Goal: Task Accomplishment & Management: Manage account settings

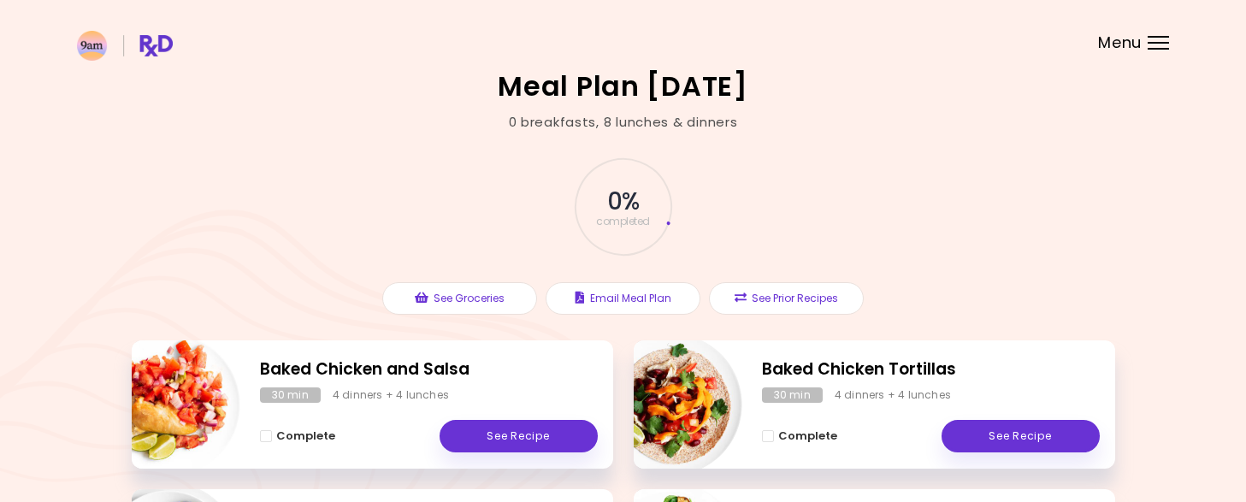
click at [1125, 45] on span "Menu" at bounding box center [1120, 42] width 44 height 15
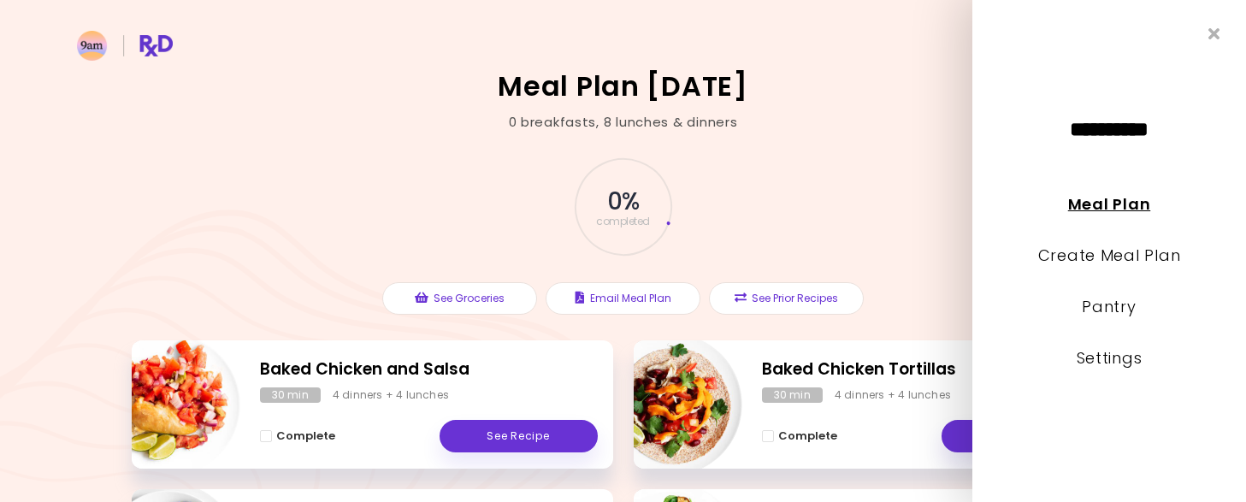
click at [1131, 206] on link "Meal Plan" at bounding box center [1109, 203] width 82 height 21
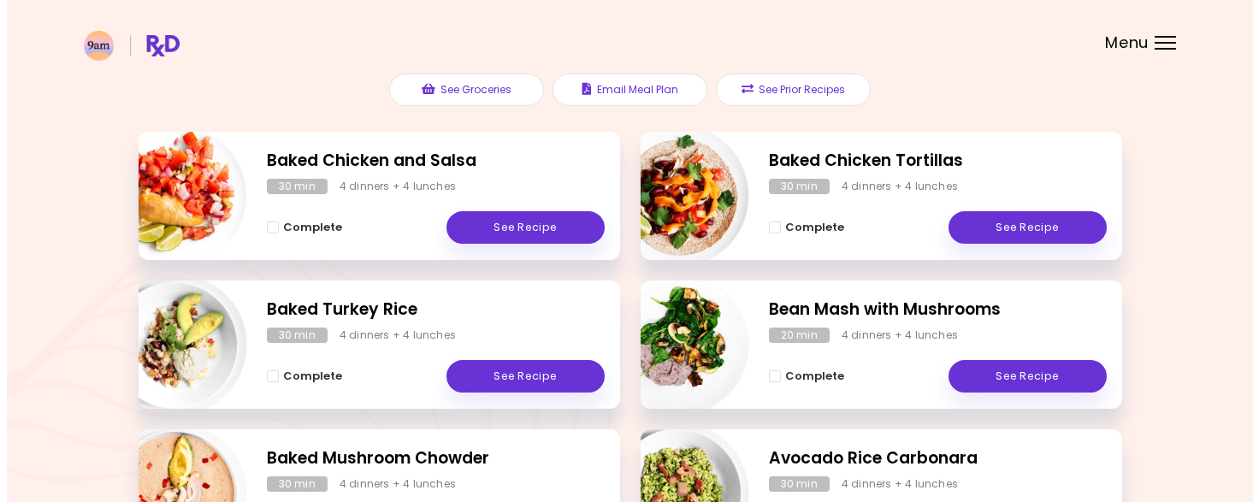
scroll to position [211, 0]
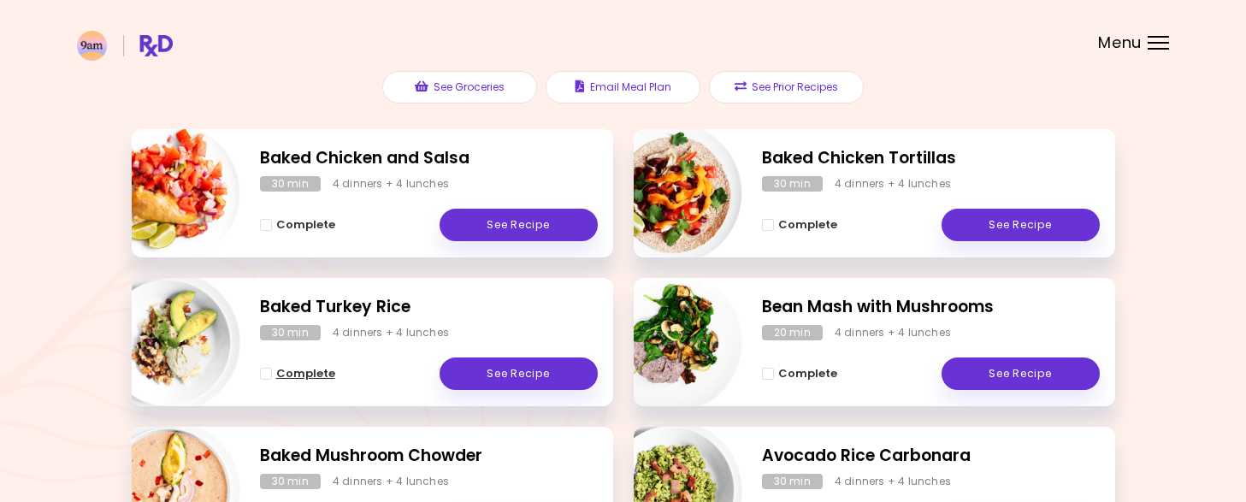
click at [261, 373] on span "Complete - Baked Turkey Rice" at bounding box center [266, 374] width 12 height 12
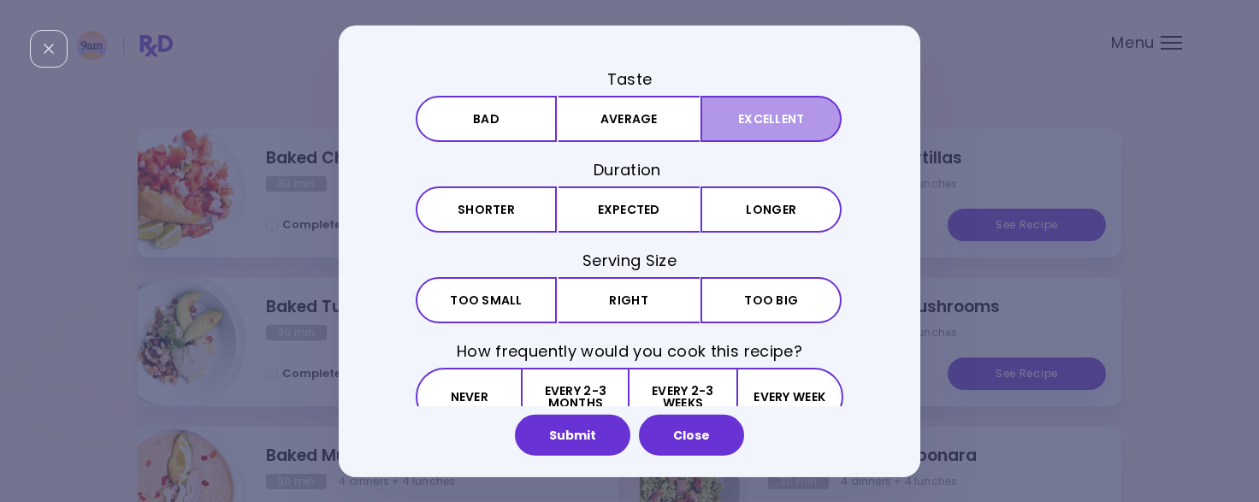
click at [748, 132] on button "Excellent" at bounding box center [770, 119] width 141 height 46
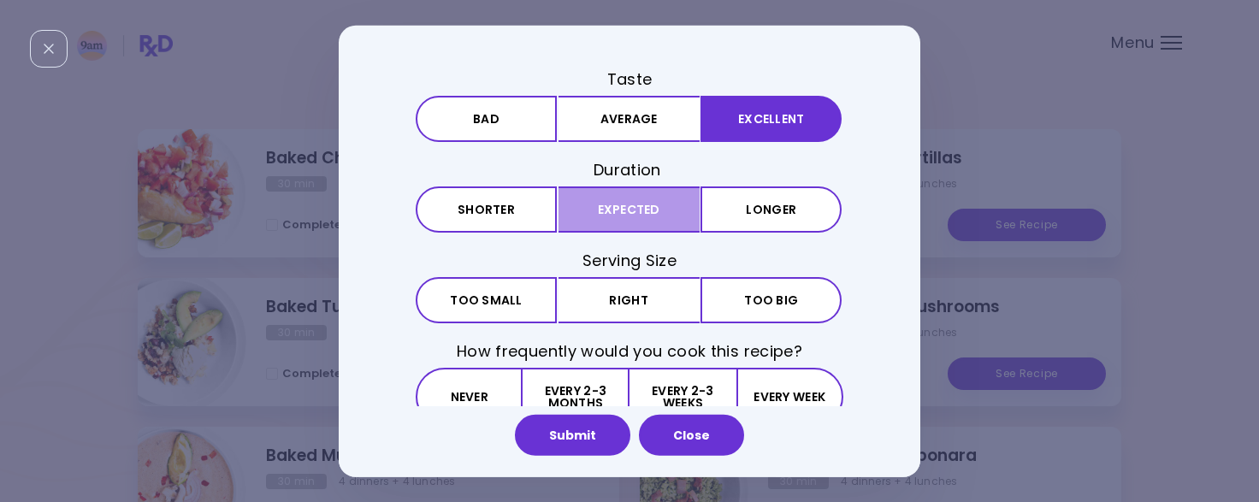
click at [589, 216] on button "Expected" at bounding box center [628, 209] width 141 height 46
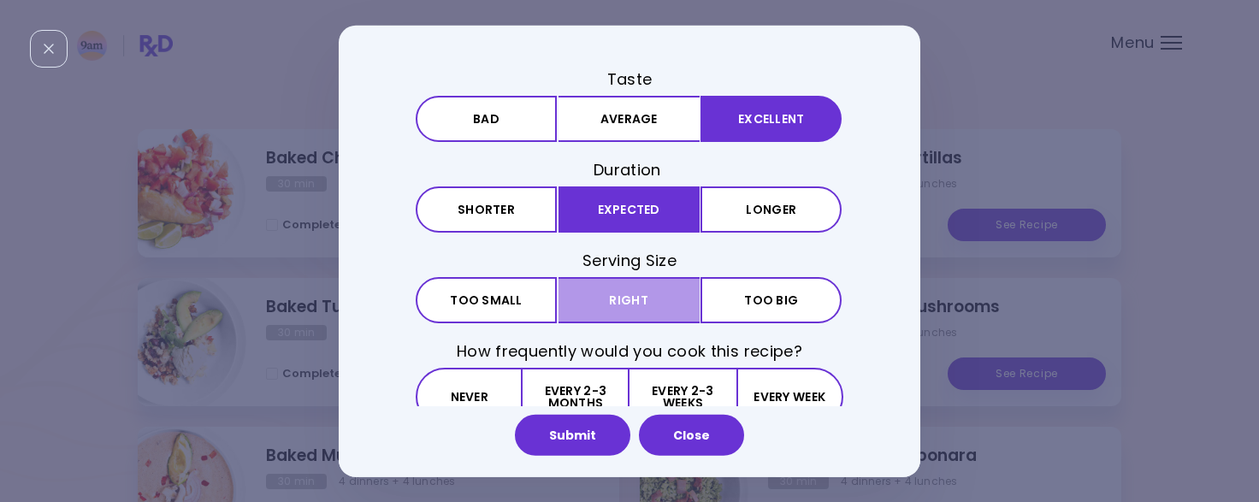
click at [608, 304] on button "Right" at bounding box center [628, 300] width 141 height 46
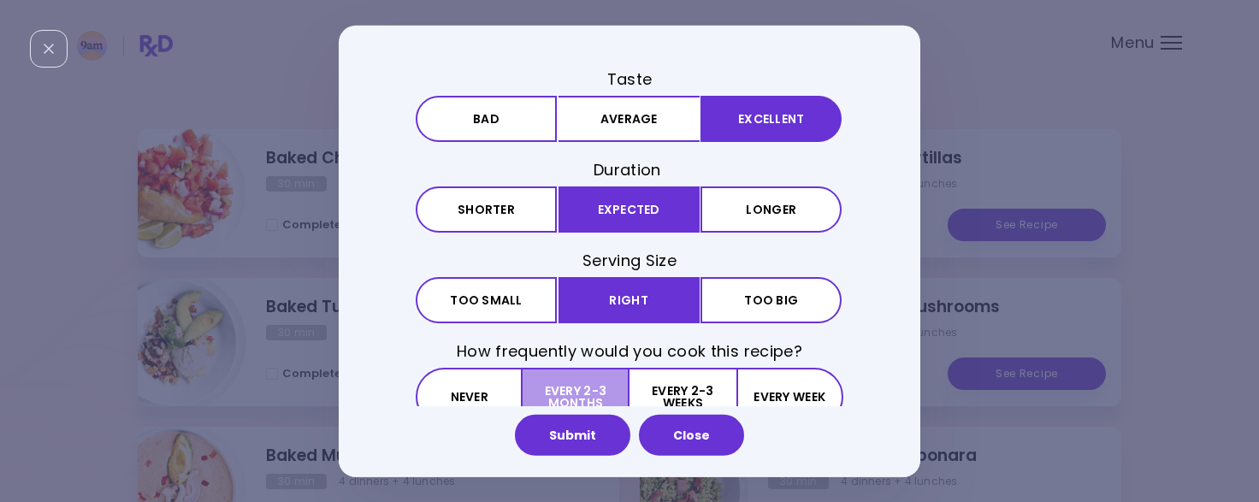
click at [588, 389] on button "Every 2-3 months" at bounding box center [576, 397] width 107 height 58
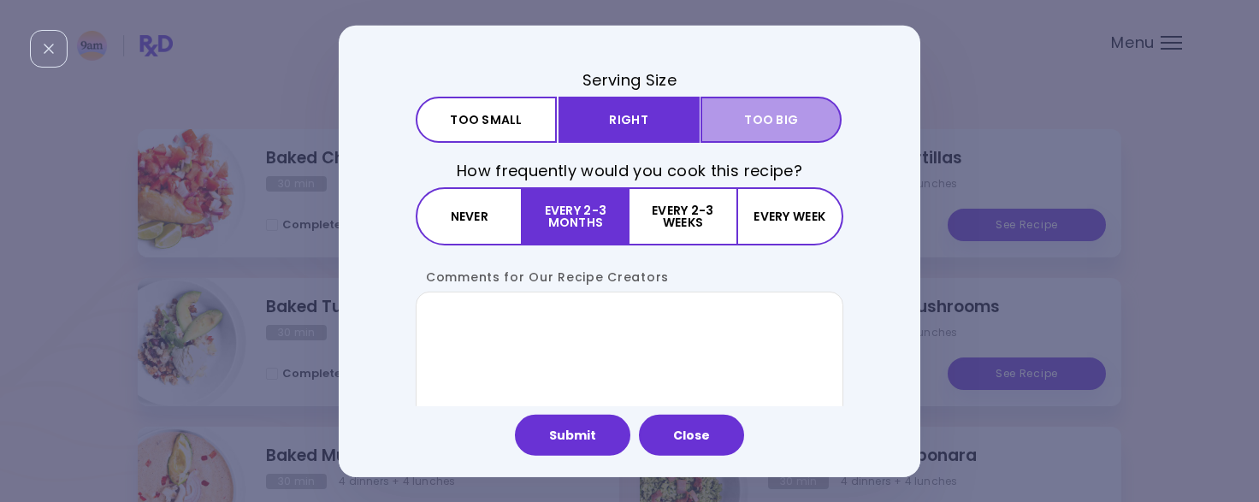
scroll to position [197, 0]
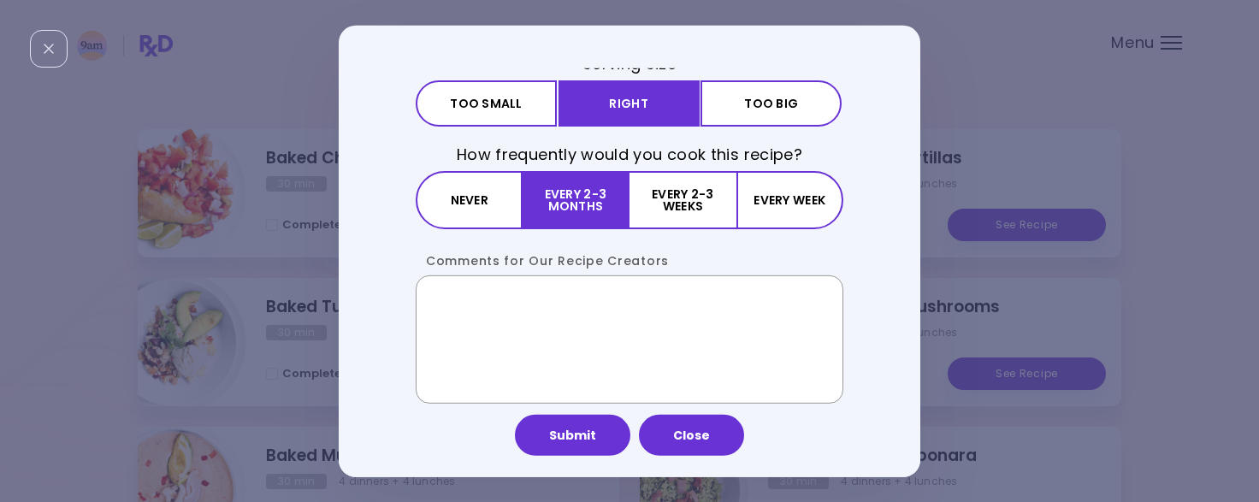
click at [669, 300] on textarea "Comments for Our Recipe Creators" at bounding box center [630, 339] width 428 height 128
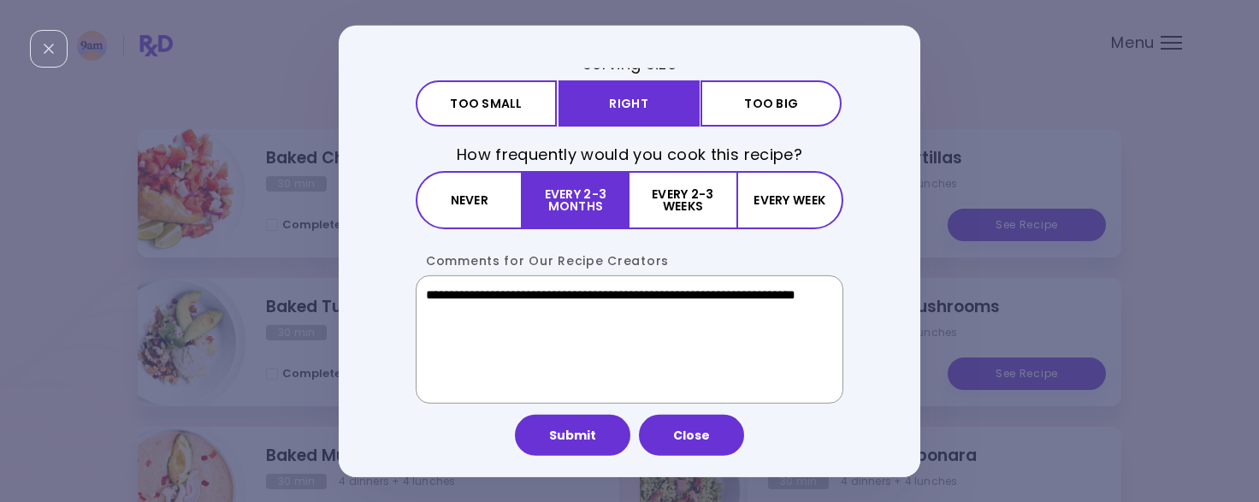
click at [568, 293] on textarea "**********" at bounding box center [630, 339] width 428 height 128
click at [559, 311] on textarea "**********" at bounding box center [630, 339] width 428 height 128
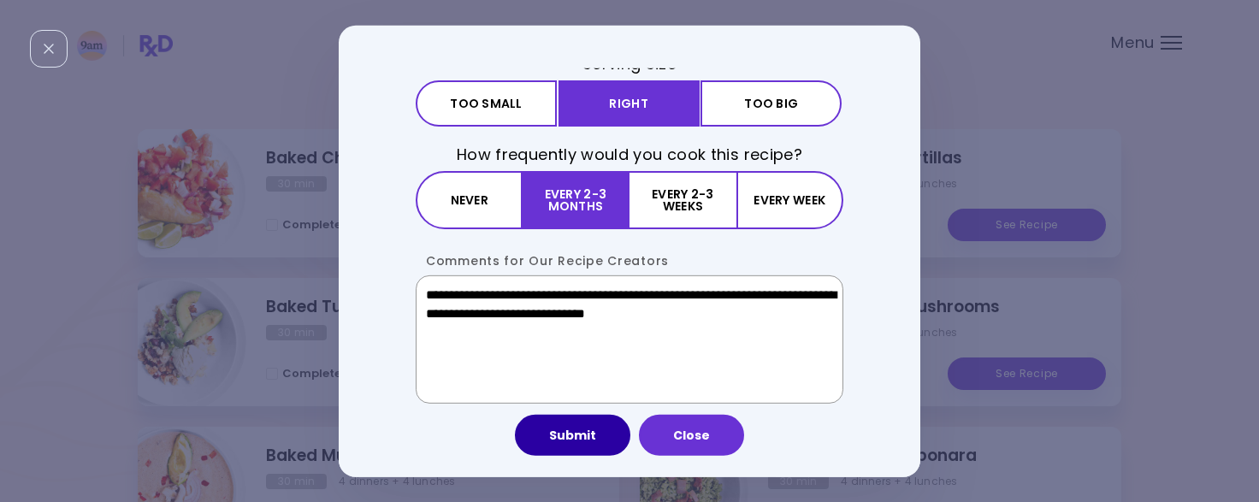
type textarea "**********"
click at [554, 438] on button "Submit" at bounding box center [572, 435] width 115 height 41
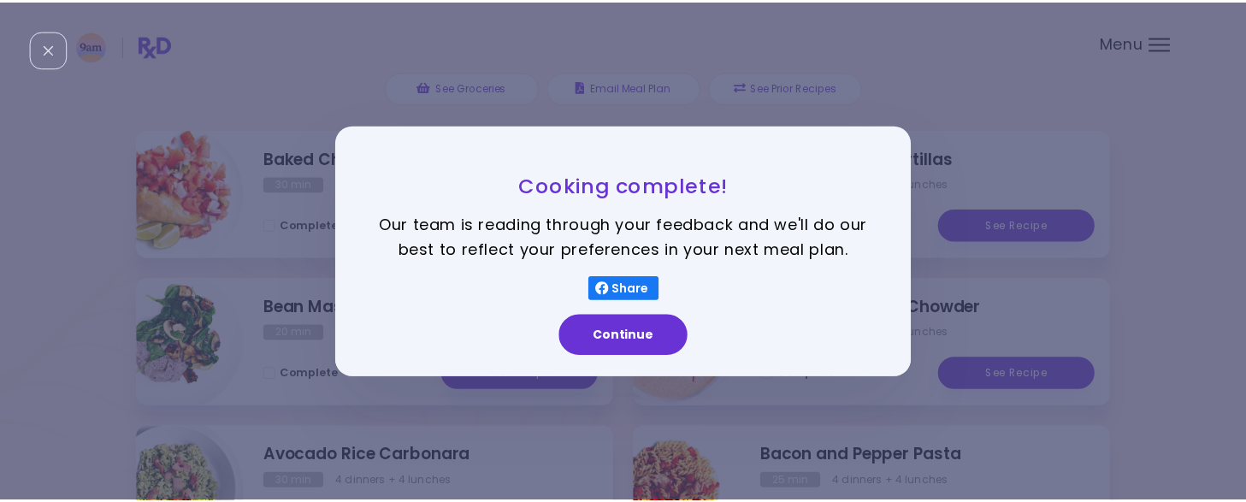
scroll to position [0, 0]
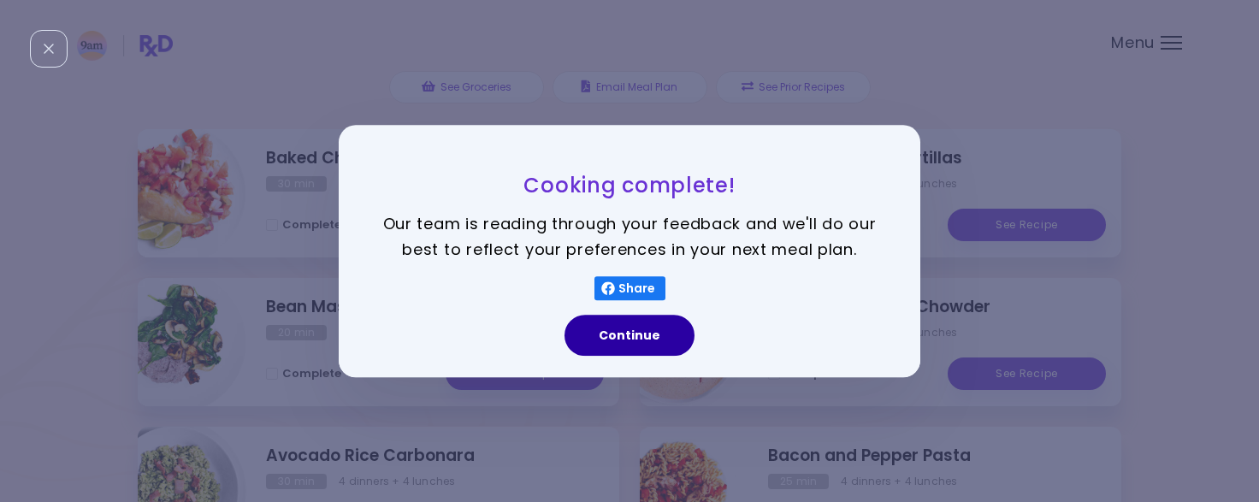
click at [623, 340] on button "Continue" at bounding box center [629, 335] width 130 height 41
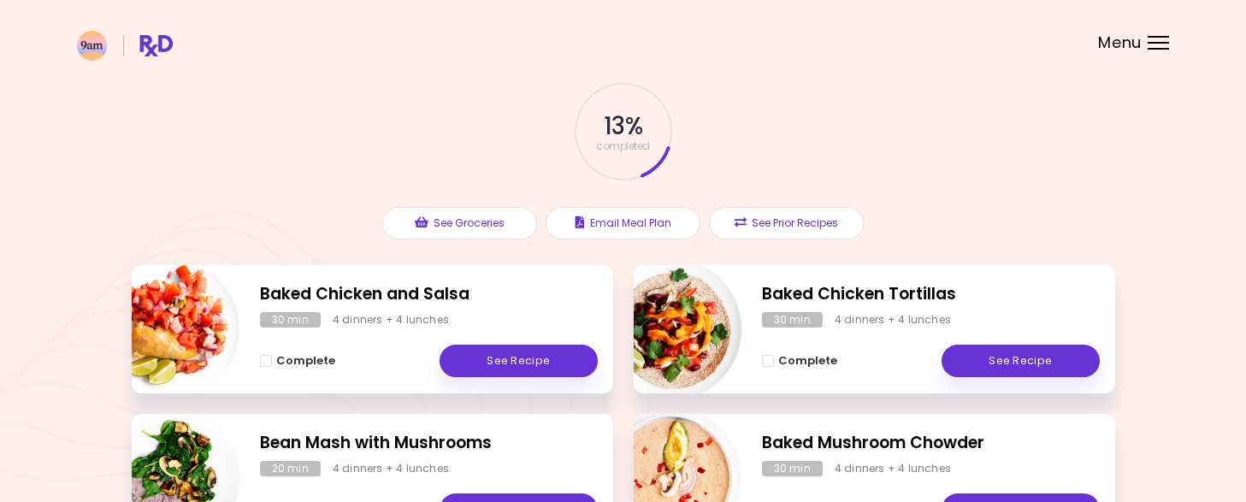
scroll to position [68, 0]
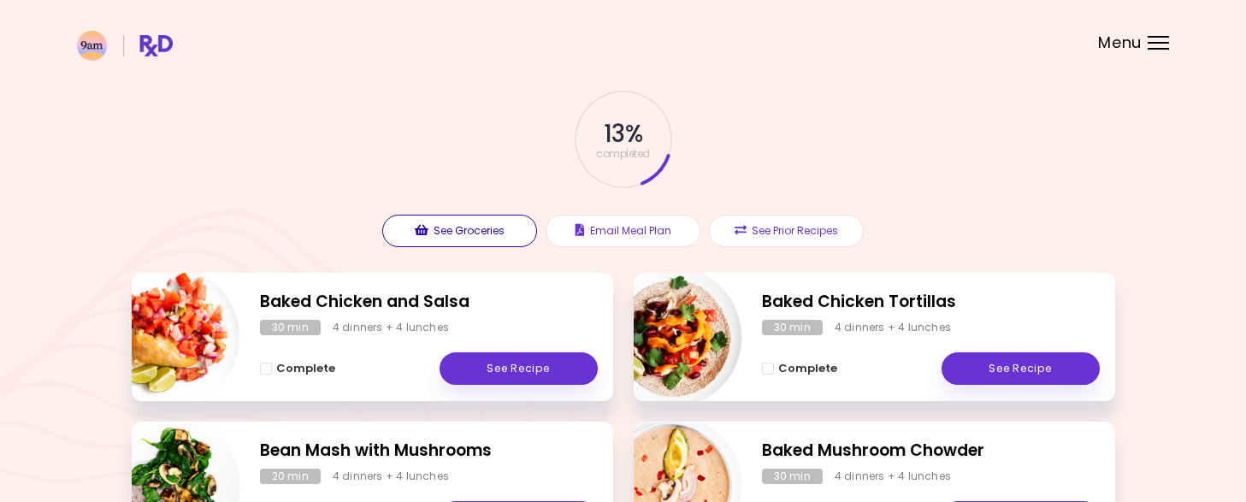
click at [451, 225] on button "See Groceries" at bounding box center [459, 231] width 155 height 32
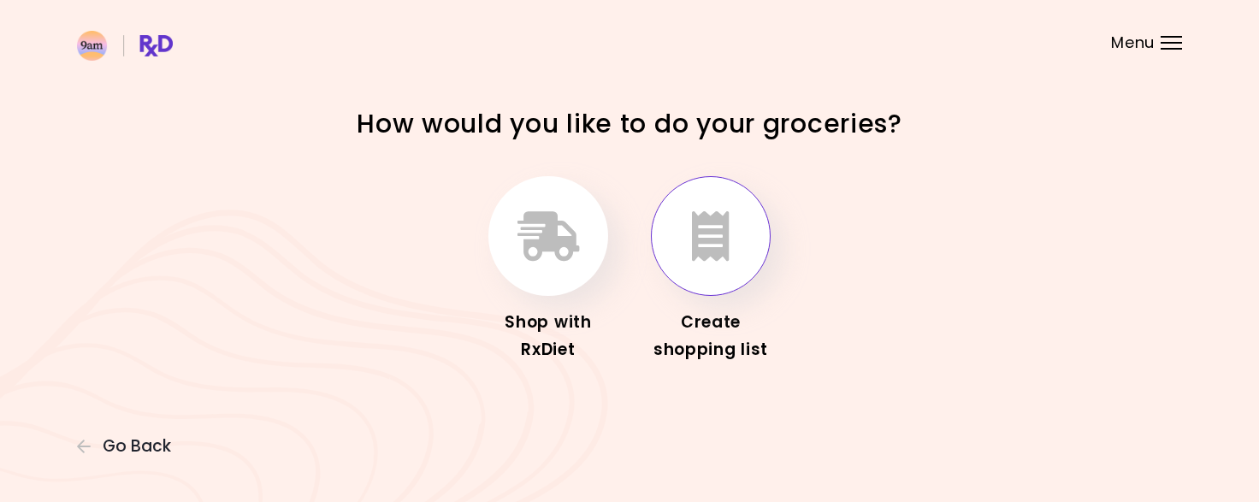
click at [720, 227] on icon "button" at bounding box center [711, 236] width 38 height 50
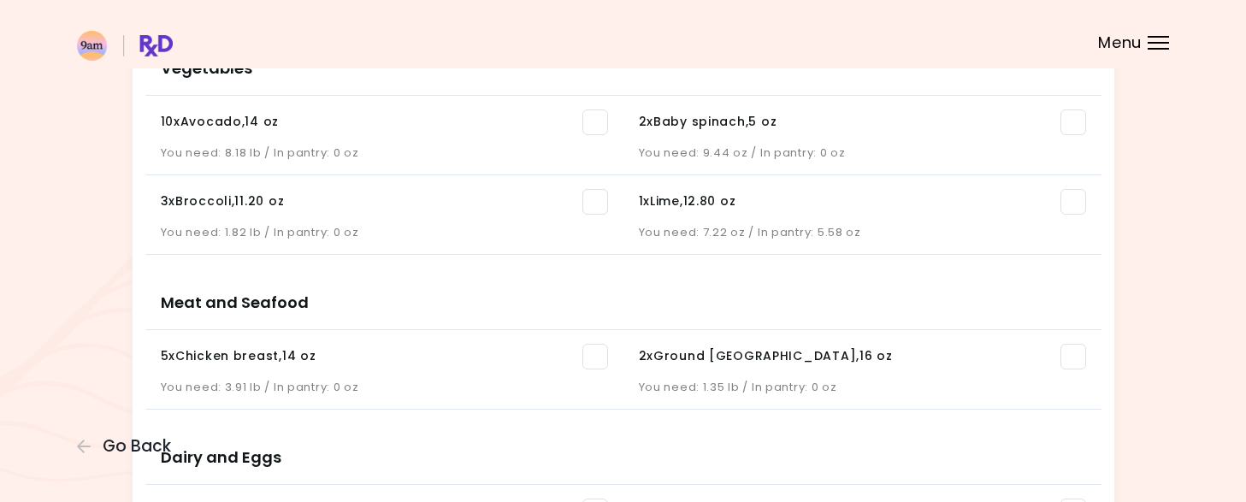
scroll to position [249, 0]
click at [1002, 174] on li "1 x Lime , 12.80 oz You need: 7.22 oz / In pantry: 5.58 oz" at bounding box center [862, 214] width 478 height 80
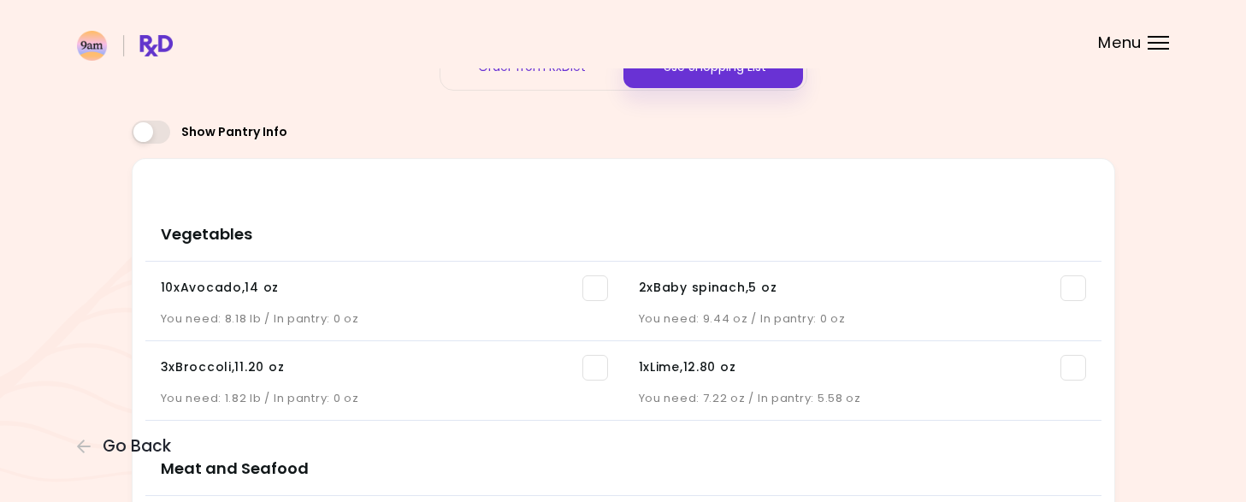
scroll to position [0, 0]
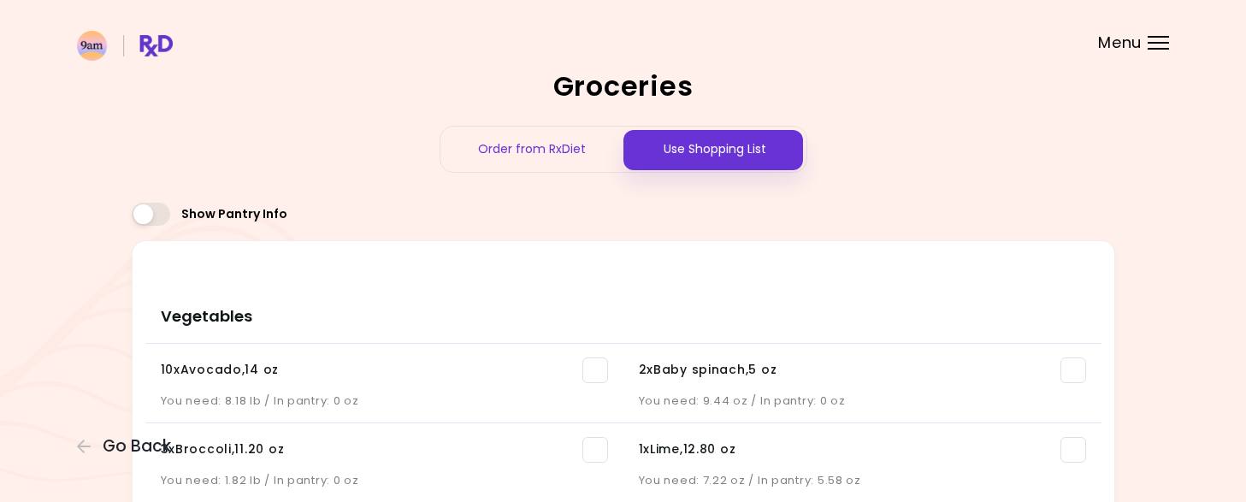
click at [1153, 48] on div at bounding box center [1158, 49] width 21 height 2
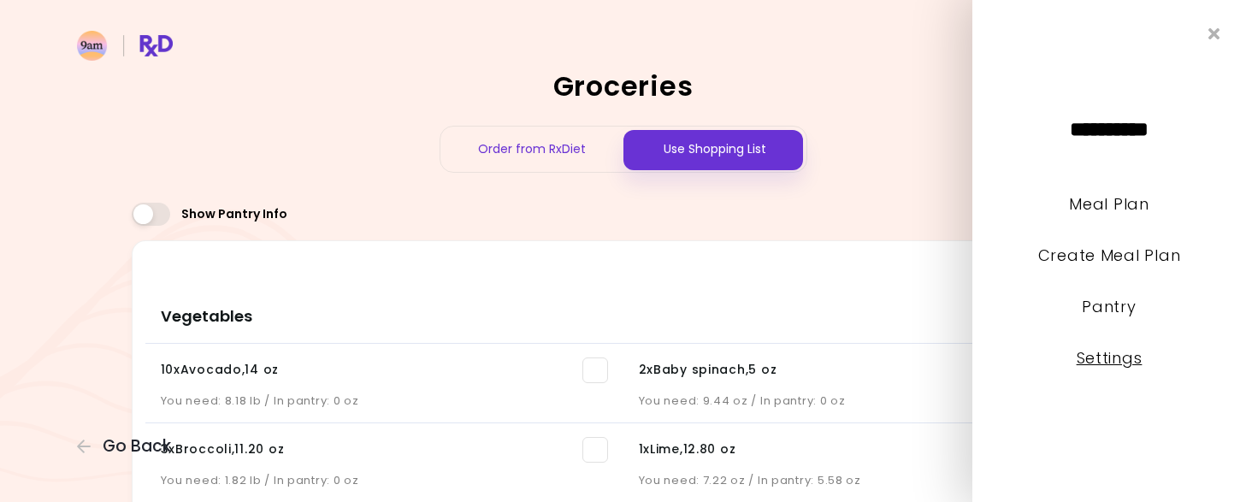
click at [1109, 355] on link "Settings" at bounding box center [1110, 357] width 66 height 21
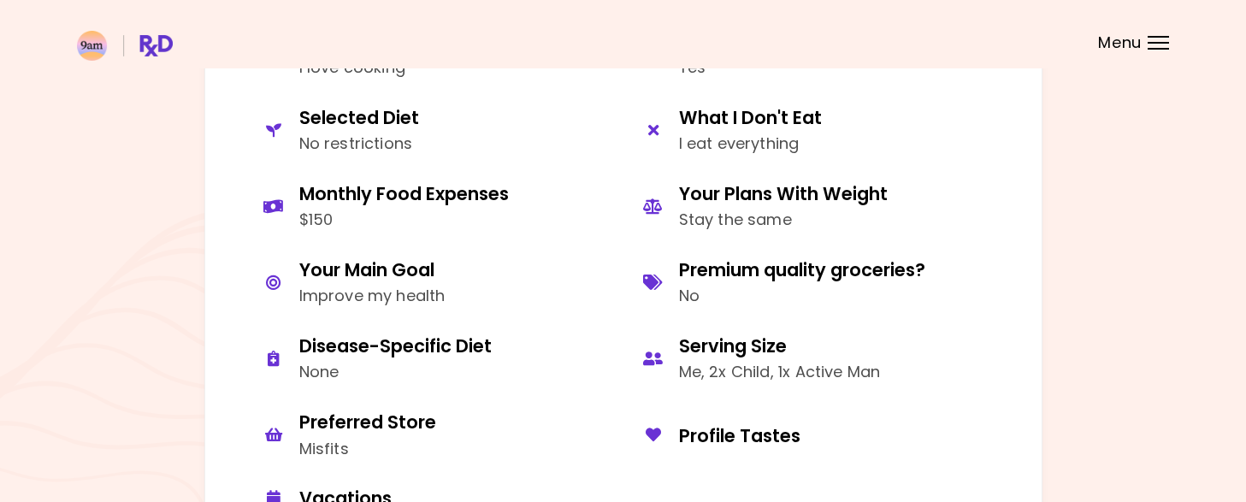
scroll to position [867, 0]
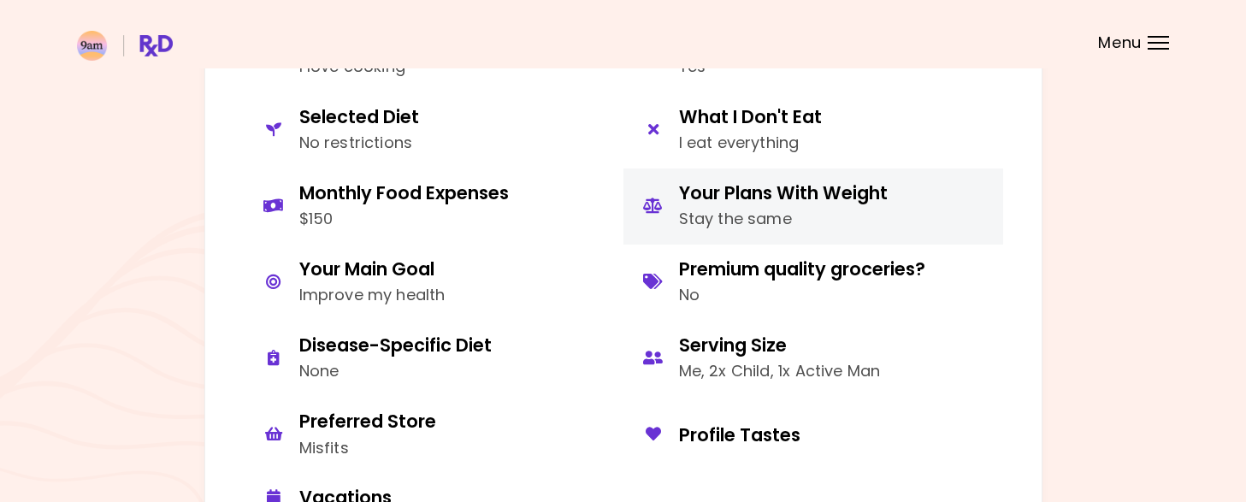
click at [739, 210] on div "Stay the same" at bounding box center [783, 219] width 209 height 25
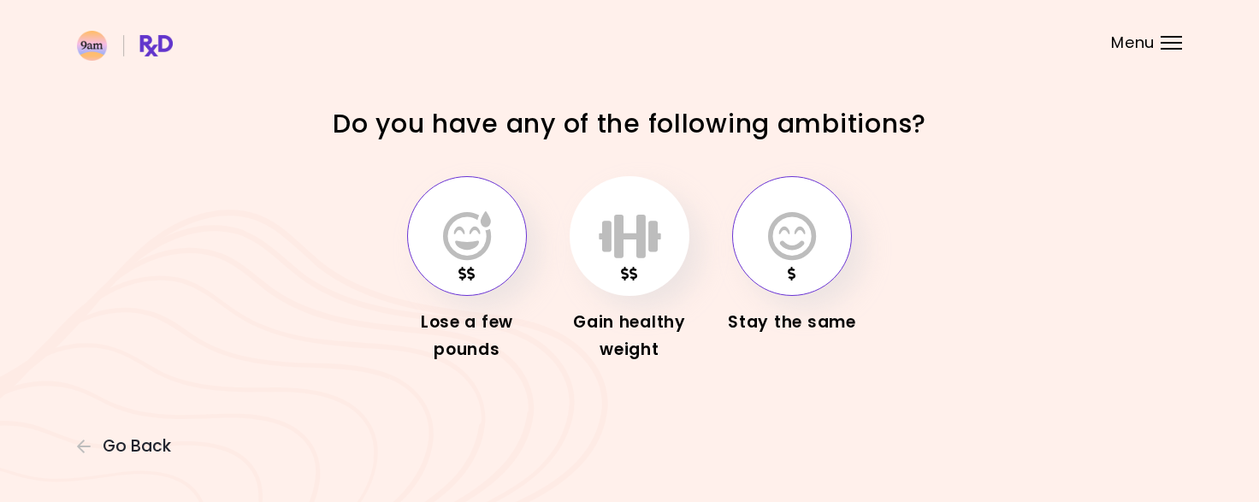
click at [482, 250] on icon "button" at bounding box center [467, 236] width 48 height 50
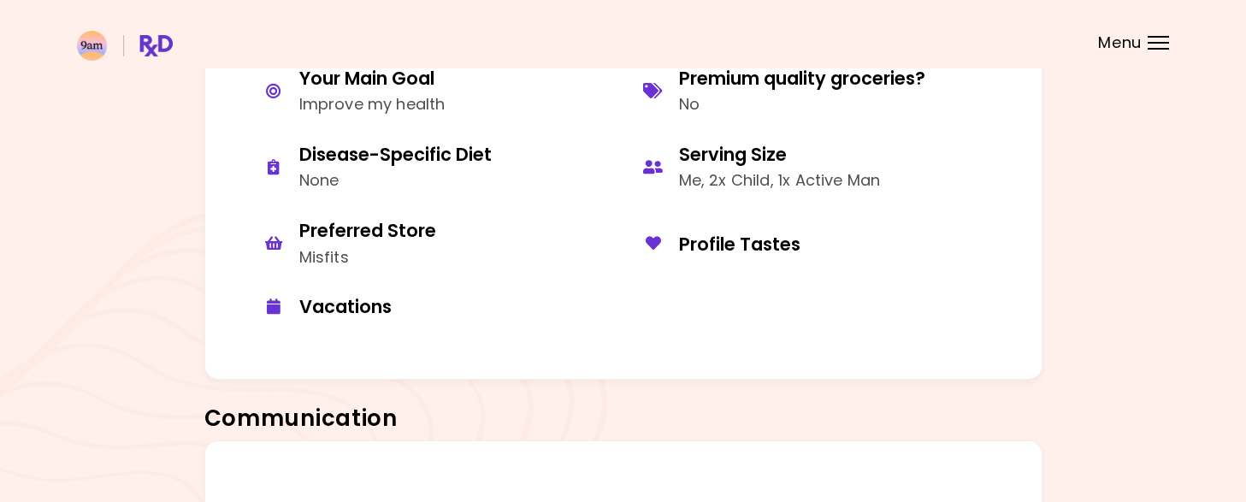
scroll to position [1060, 0]
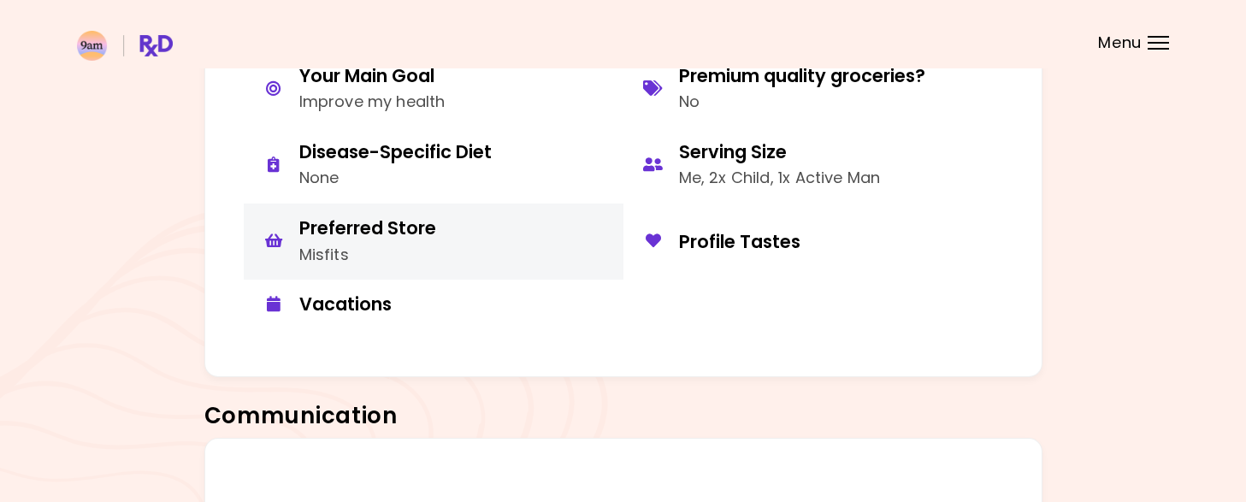
click at [407, 234] on div "Preferred Store" at bounding box center [367, 227] width 137 height 23
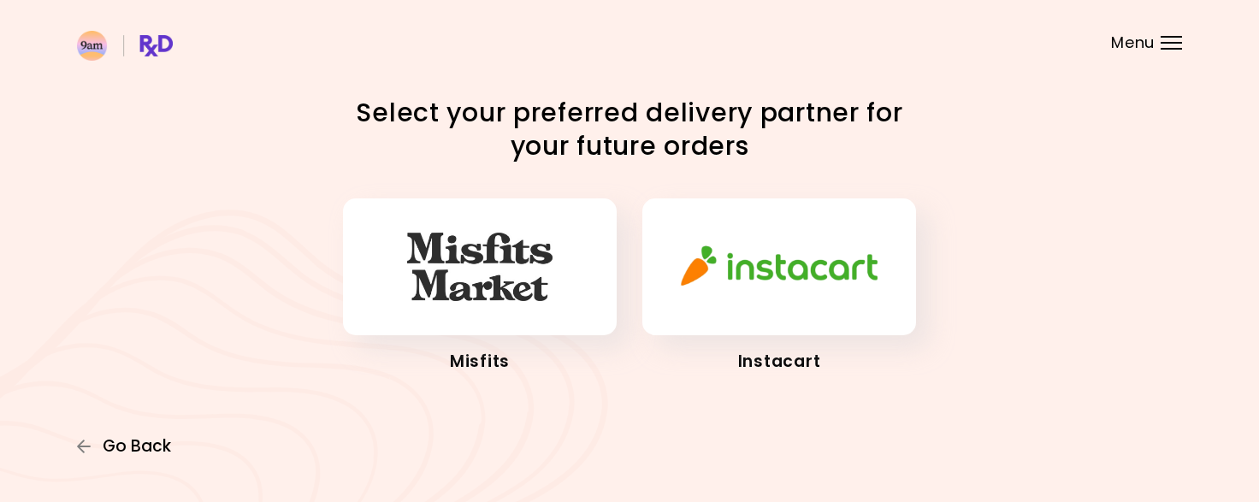
click at [145, 455] on span "Go Back" at bounding box center [137, 446] width 68 height 19
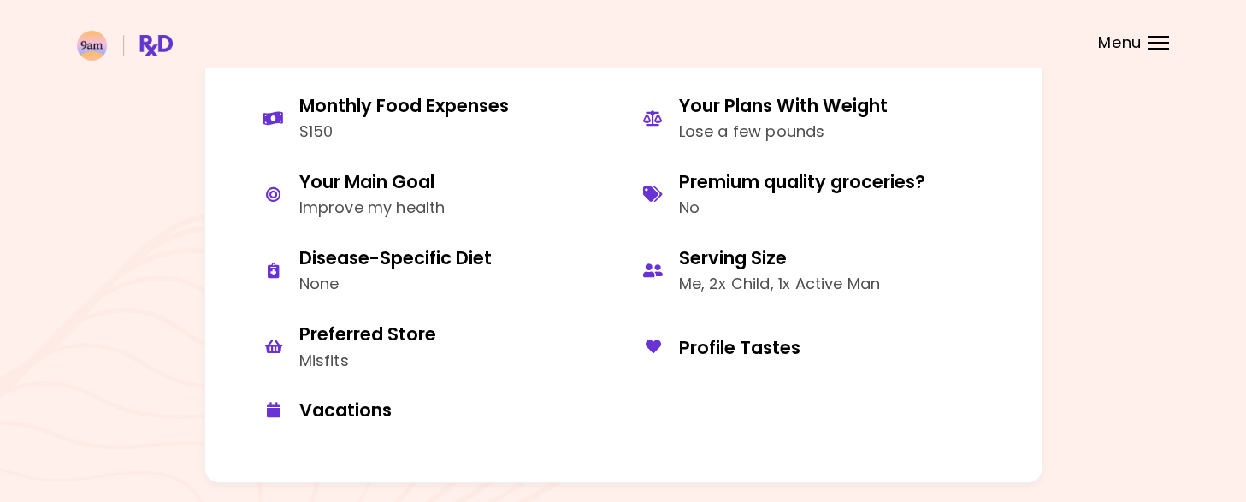
scroll to position [955, 0]
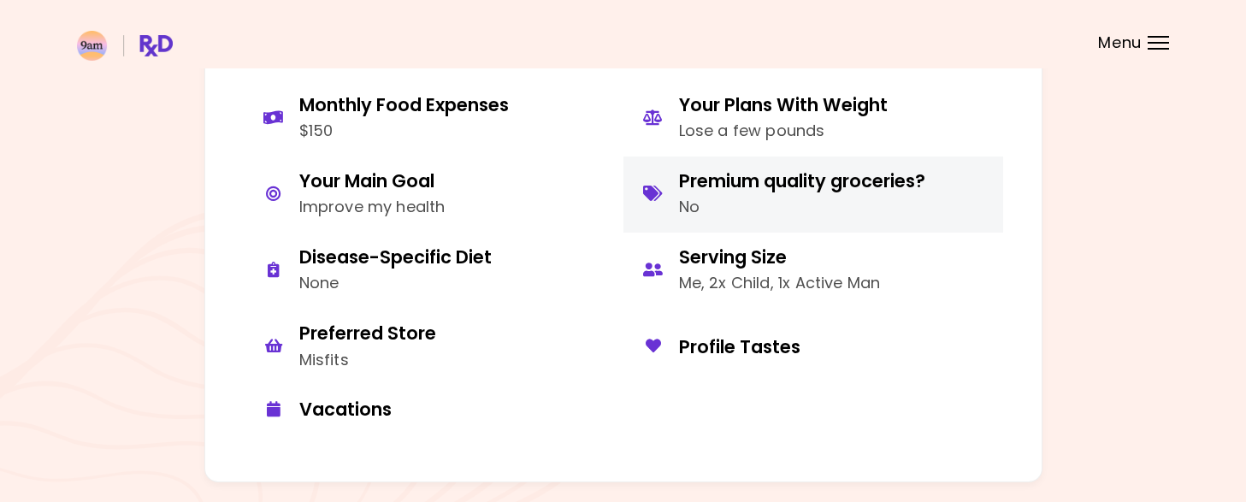
click at [748, 186] on div "Premium quality groceries?" at bounding box center [802, 180] width 246 height 23
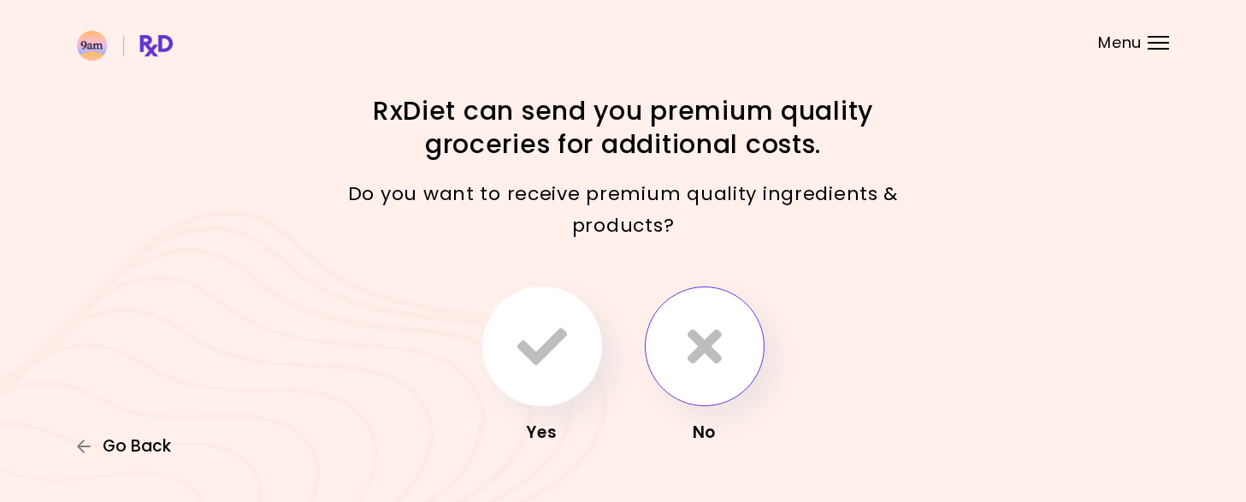
click at [123, 456] on span "Go Back" at bounding box center [137, 446] width 68 height 19
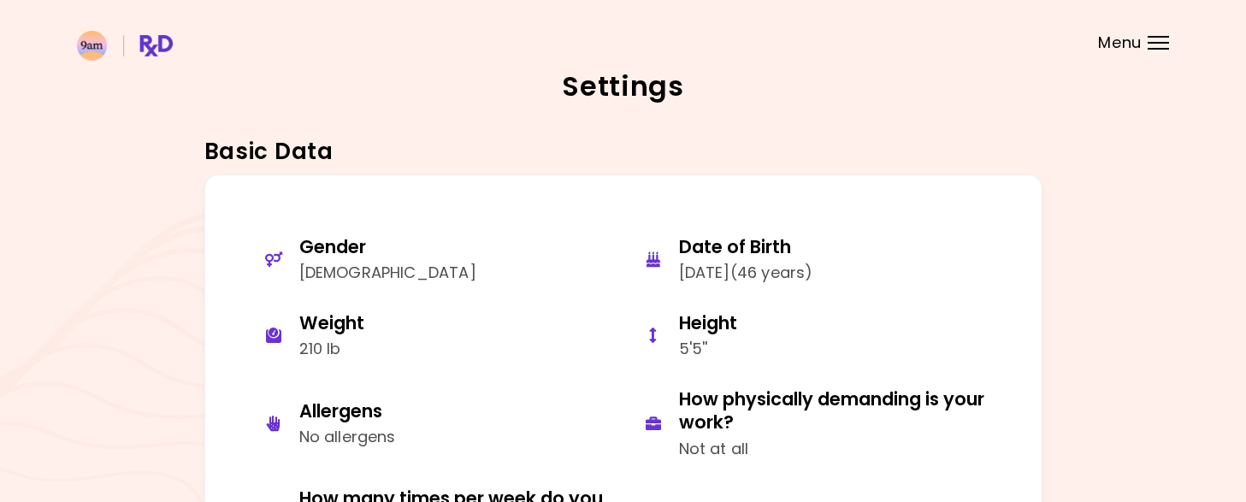
click at [1155, 48] on div at bounding box center [1158, 49] width 21 height 2
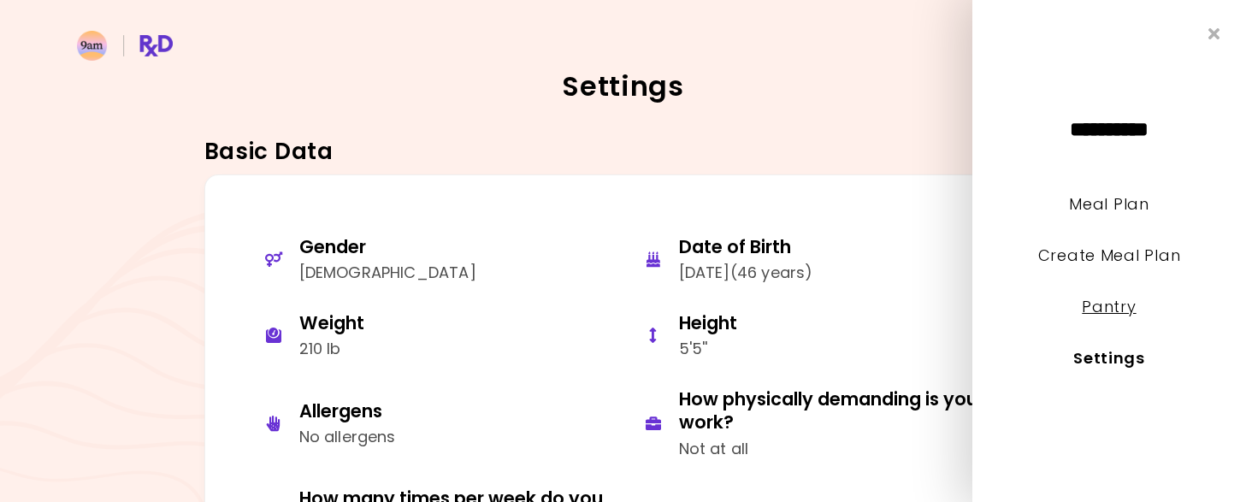
click at [1113, 313] on link "Pantry" at bounding box center [1109, 306] width 54 height 21
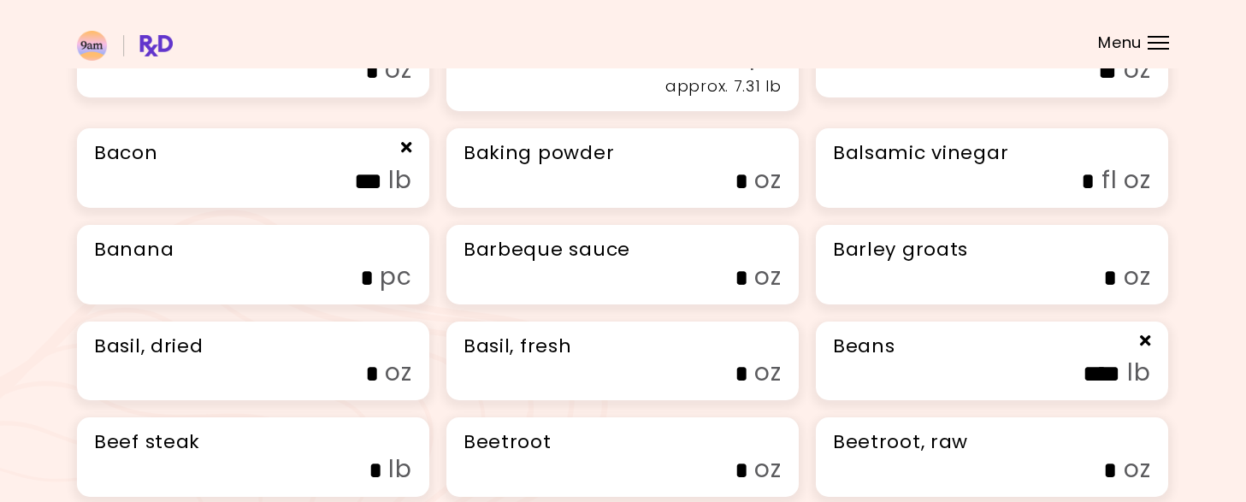
scroll to position [479, 0]
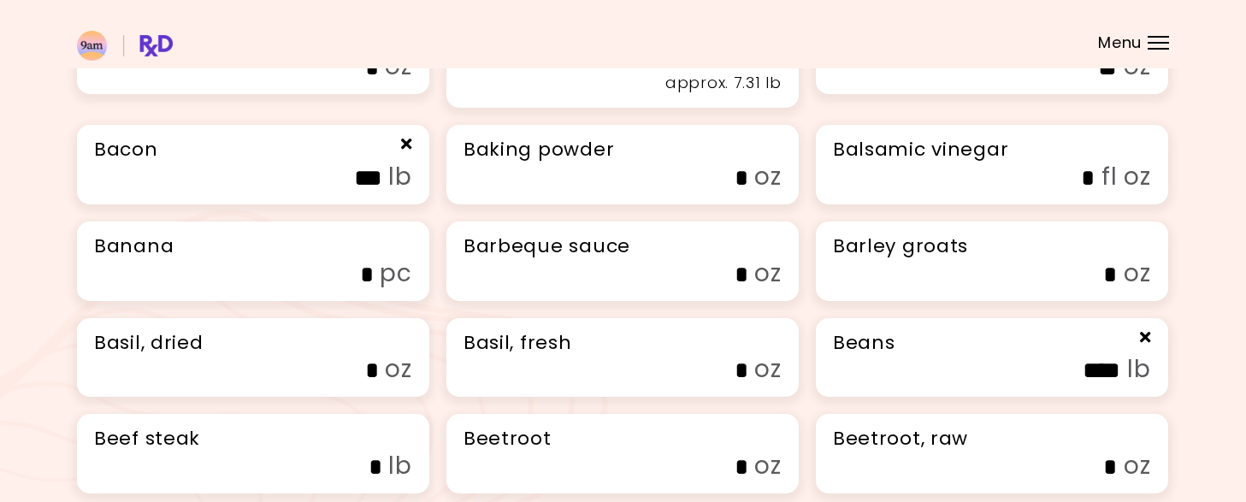
click at [670, 192] on input "*" at bounding box center [629, 178] width 239 height 27
type input "*"
click at [718, 288] on input "*" at bounding box center [629, 275] width 239 height 27
type input "**"
click at [718, 384] on input "*" at bounding box center [629, 370] width 239 height 27
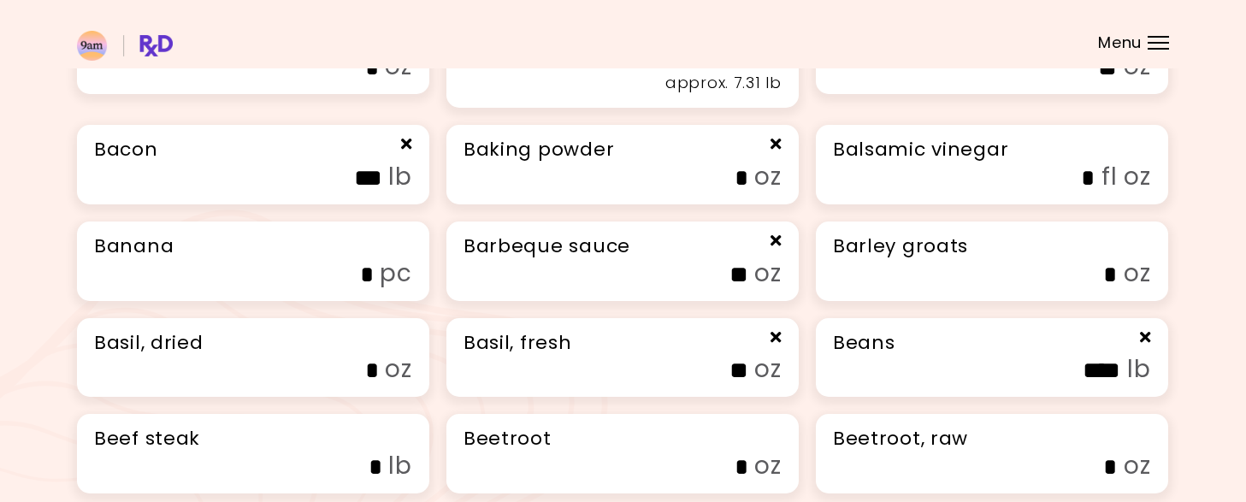
type input "**"
click at [355, 384] on input "*" at bounding box center [259, 370] width 239 height 27
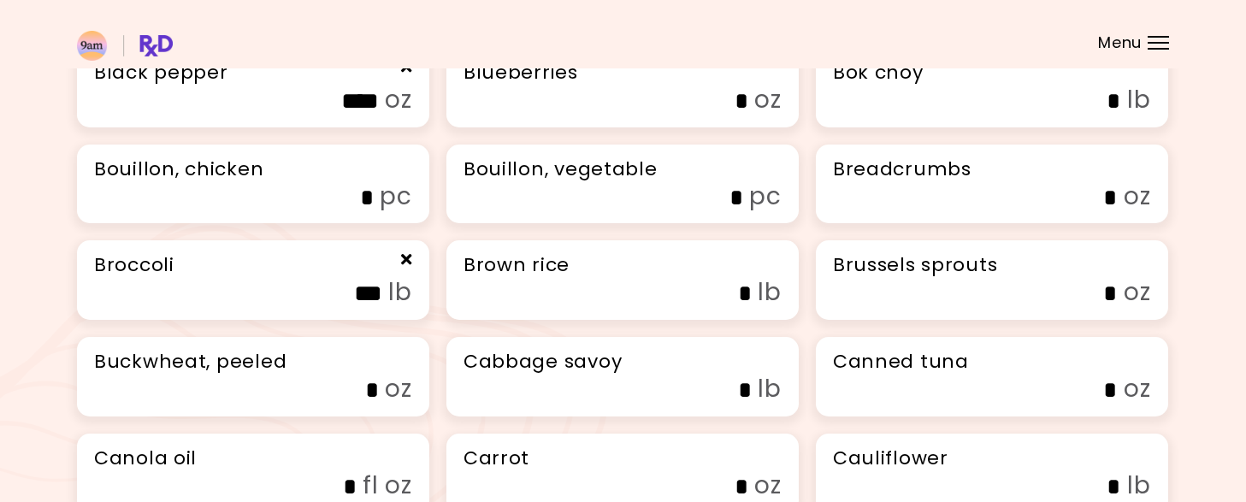
scroll to position [948, 0]
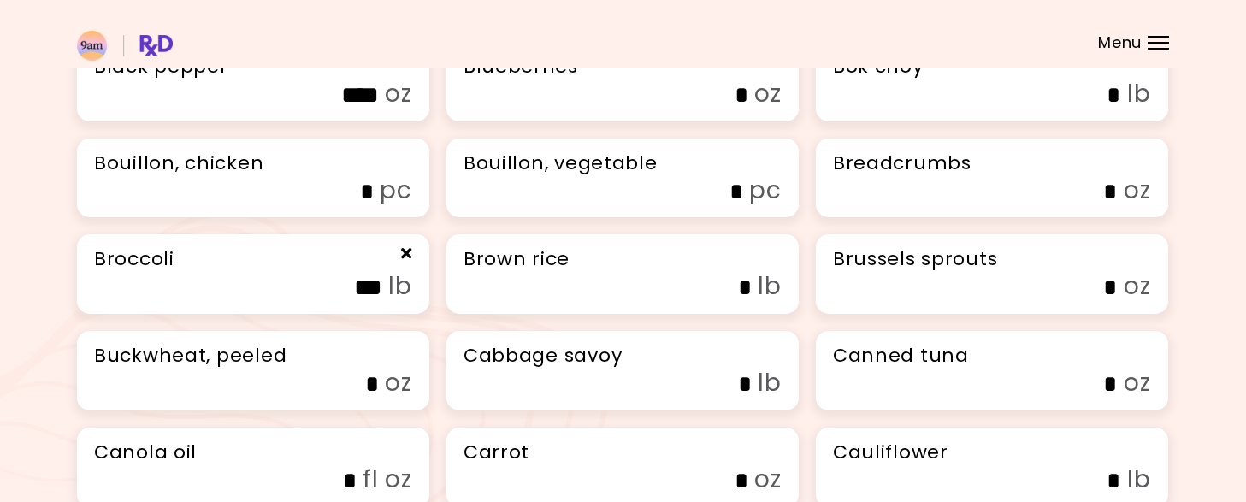
type input "*"
click at [726, 109] on input "*" at bounding box center [629, 95] width 239 height 27
type input "**"
click at [363, 205] on input "*" at bounding box center [254, 192] width 239 height 27
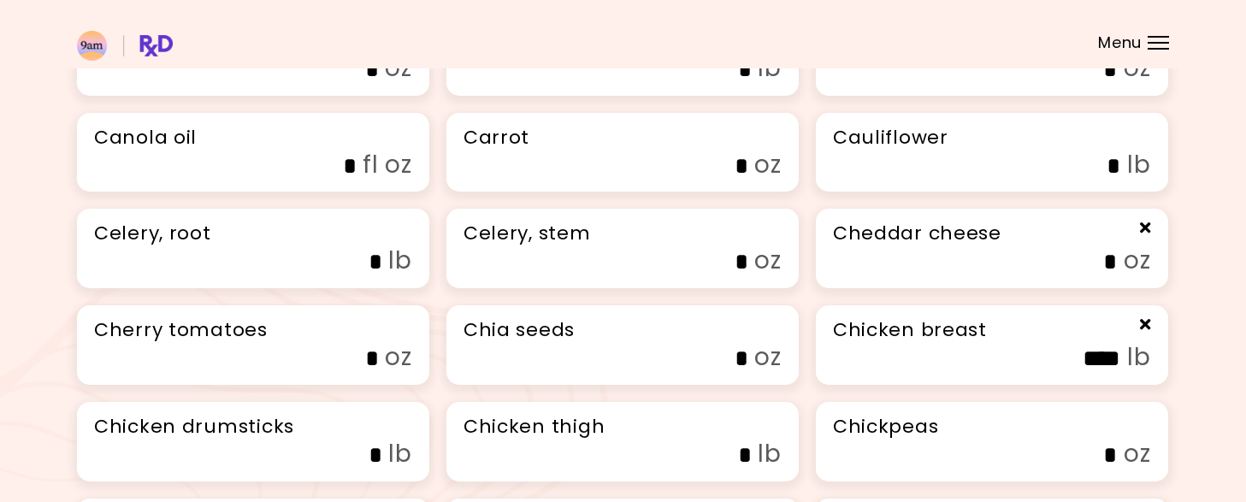
scroll to position [1291, 0]
type input "**"
click at [1088, 82] on input "*" at bounding box center [998, 69] width 239 height 27
type input "**"
click at [732, 179] on input "*" at bounding box center [629, 165] width 239 height 27
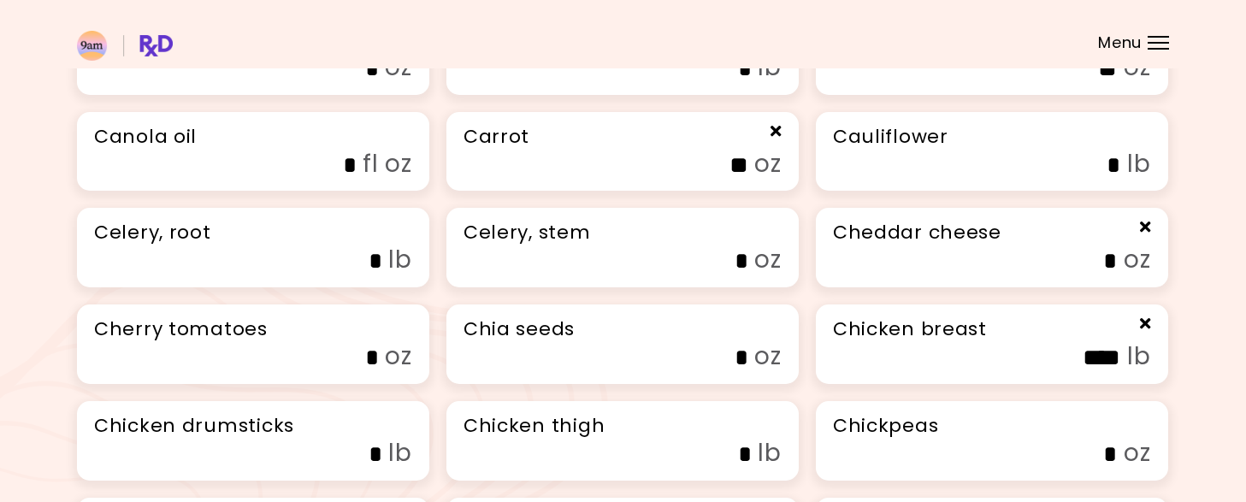
type input "**"
click at [734, 275] on input "*" at bounding box center [629, 261] width 239 height 27
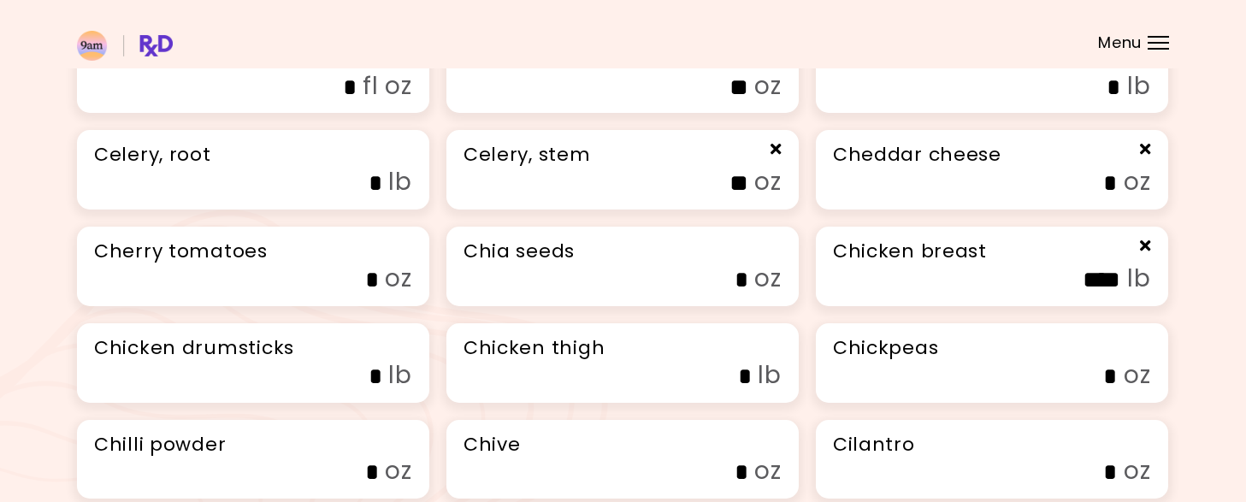
scroll to position [1370, 0]
type input "**"
click at [370, 292] on input "*" at bounding box center [259, 278] width 239 height 27
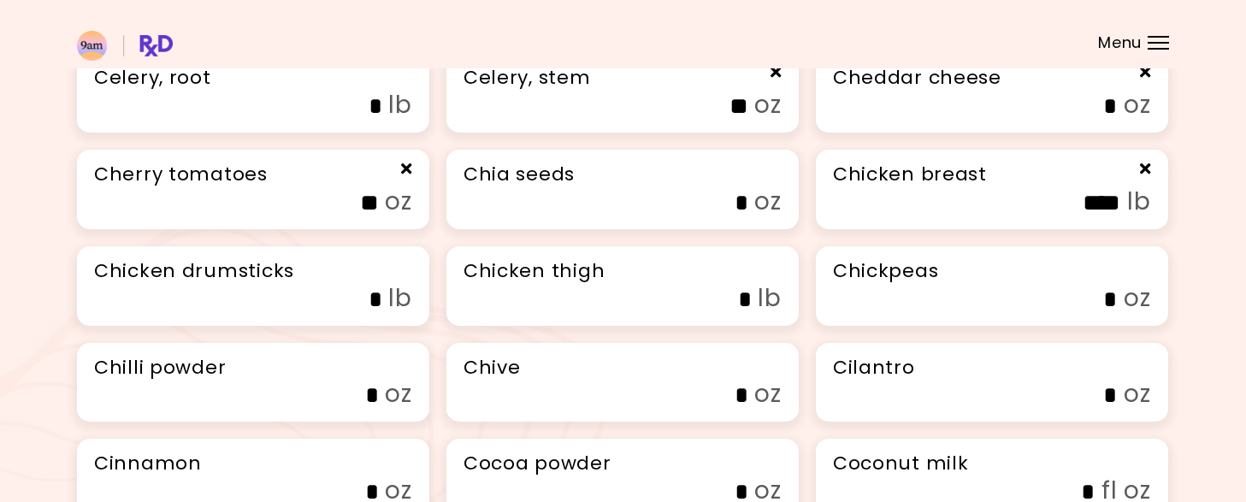
scroll to position [1447, 0]
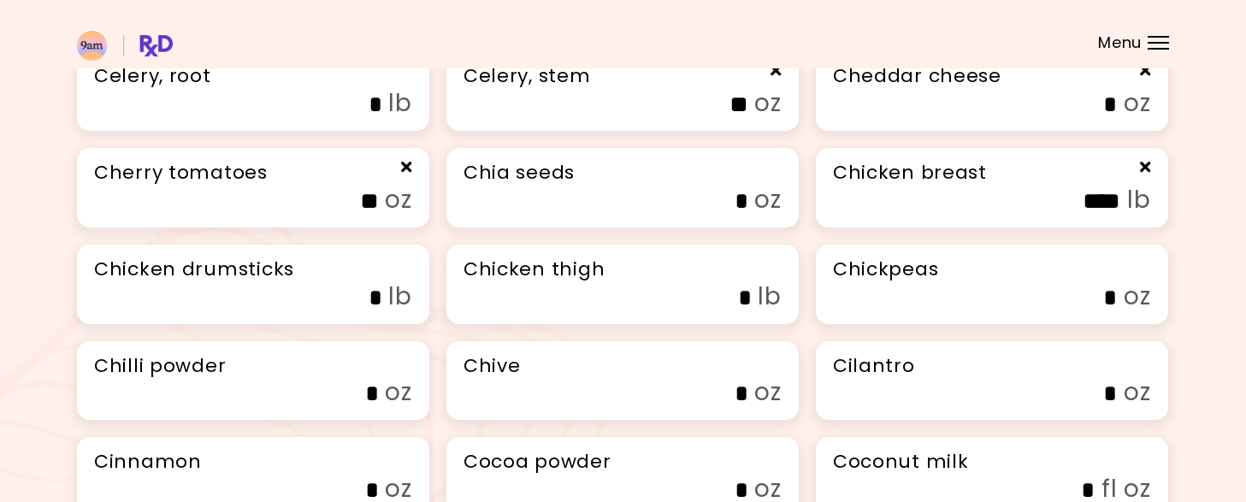
type input "**"
click at [729, 215] on input "*" at bounding box center [629, 201] width 239 height 27
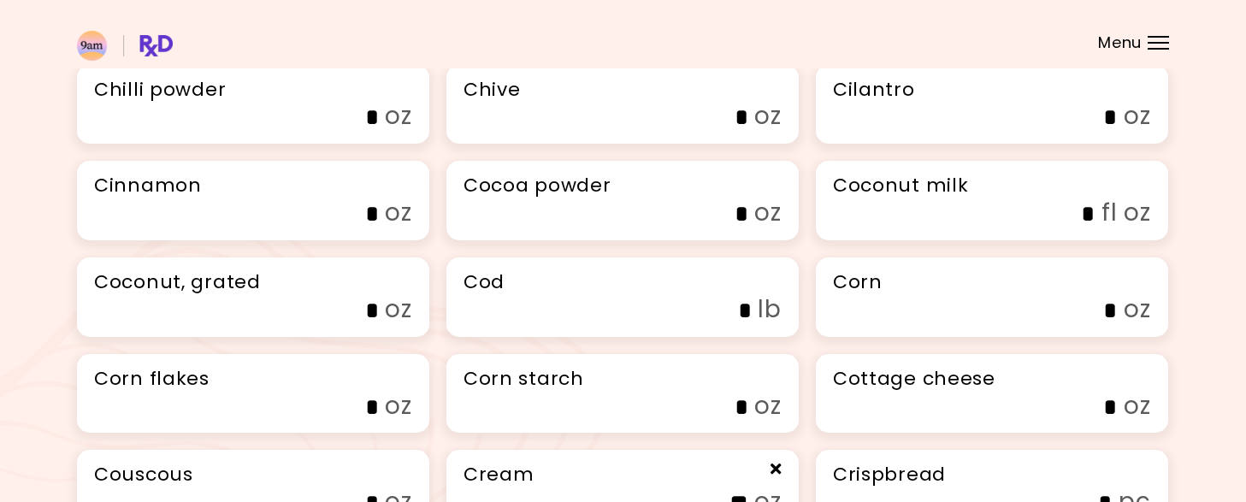
scroll to position [1724, 0]
type input "**"
click at [346, 130] on input "*" at bounding box center [259, 116] width 239 height 27
type input "*"
click at [373, 227] on input "*" at bounding box center [259, 213] width 239 height 27
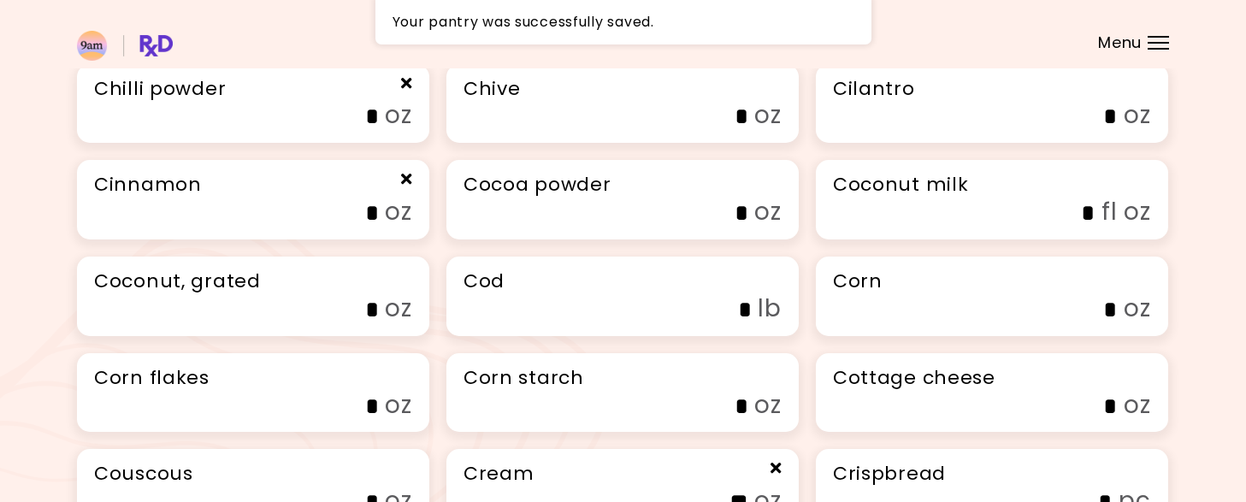
type input "*"
click at [734, 227] on input "*" at bounding box center [629, 213] width 239 height 27
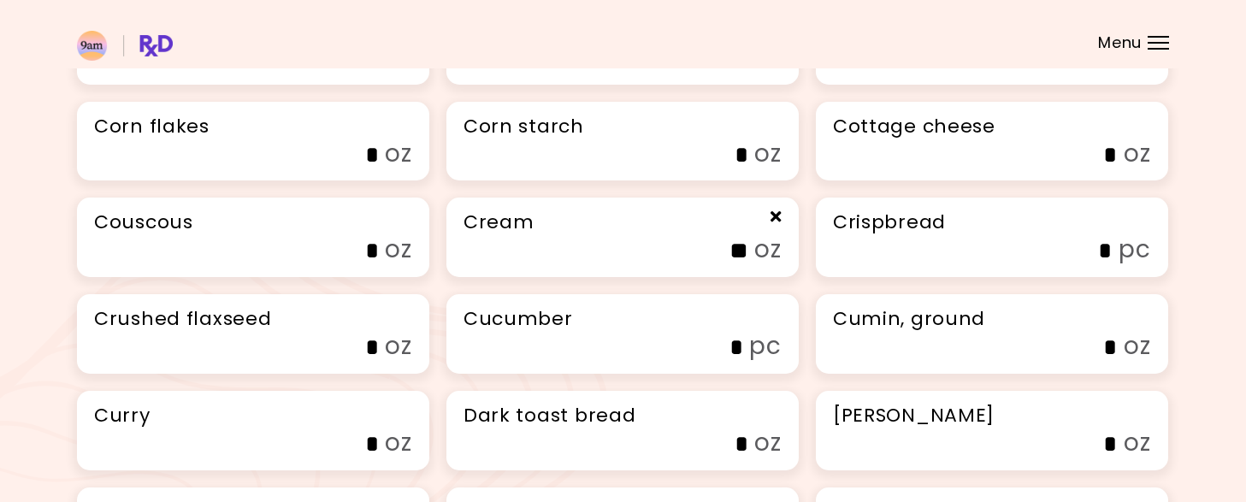
scroll to position [1977, 0]
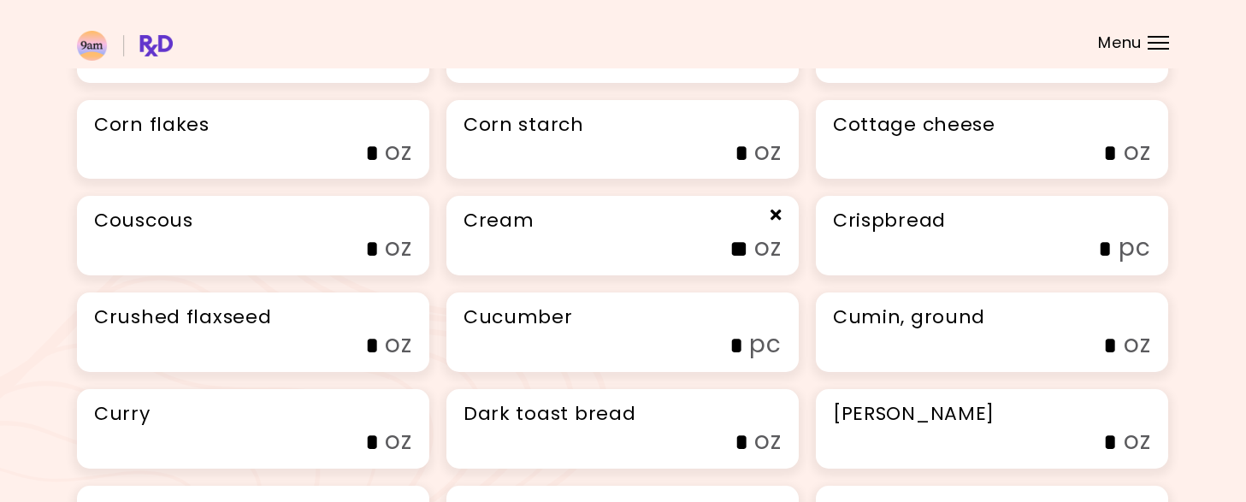
type input "**"
click at [721, 167] on input "*" at bounding box center [629, 153] width 239 height 27
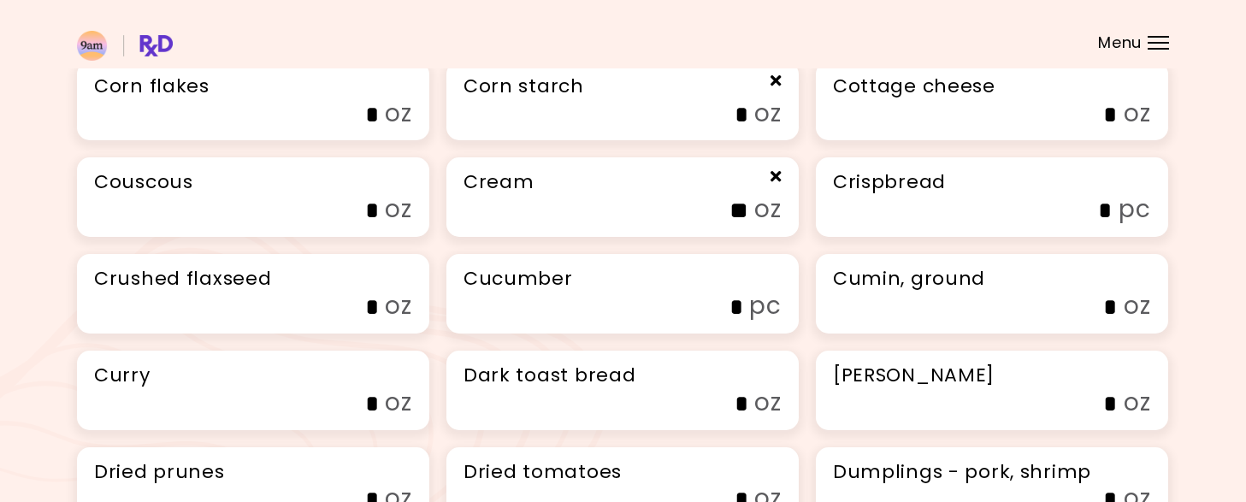
scroll to position [2024, 0]
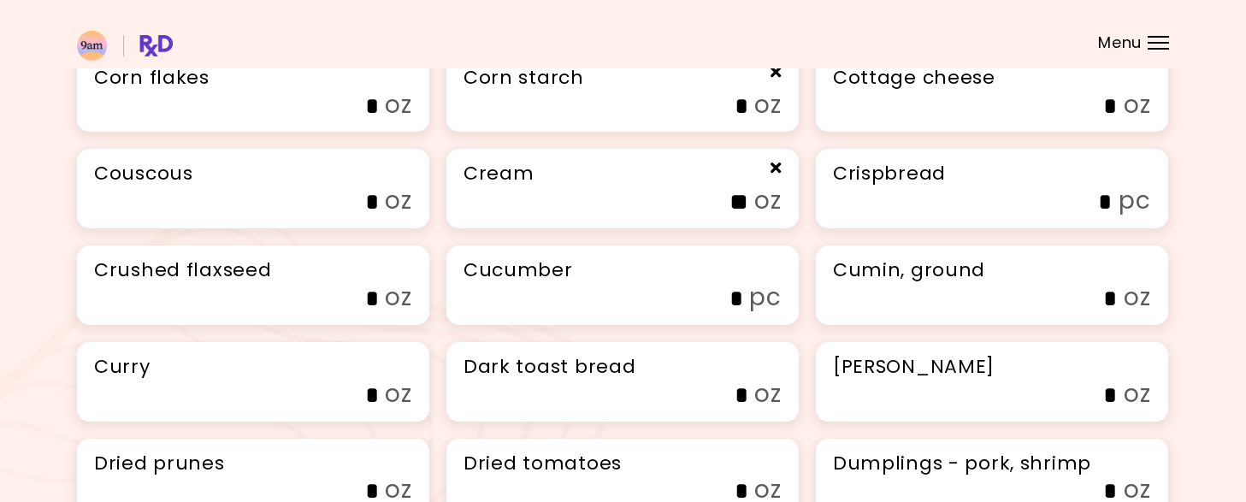
type input "*"
click at [1107, 312] on input "*" at bounding box center [998, 299] width 239 height 27
type input "*"
click at [734, 312] on input "*" at bounding box center [624, 299] width 239 height 27
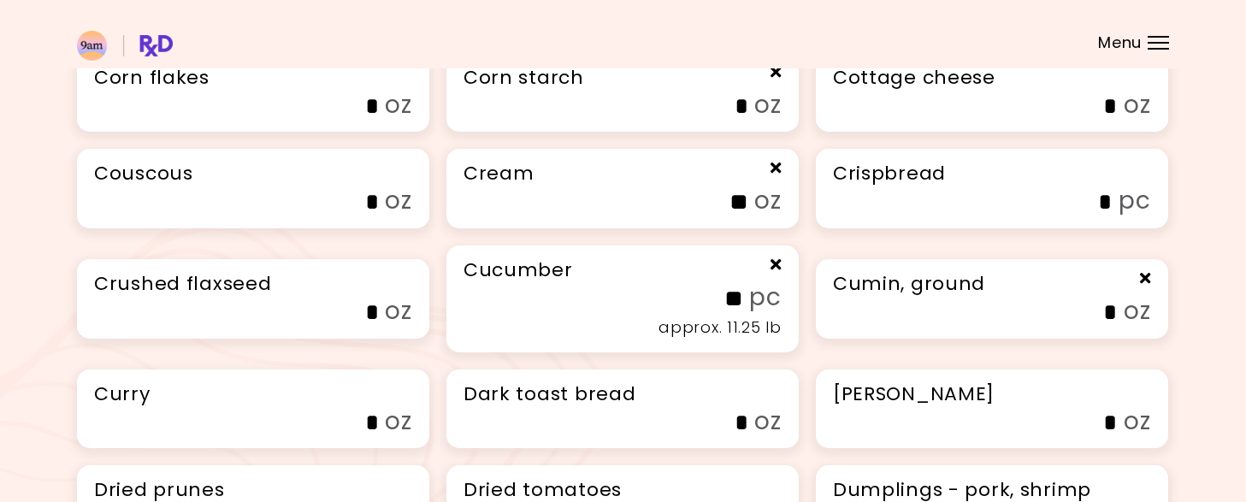
type input "**"
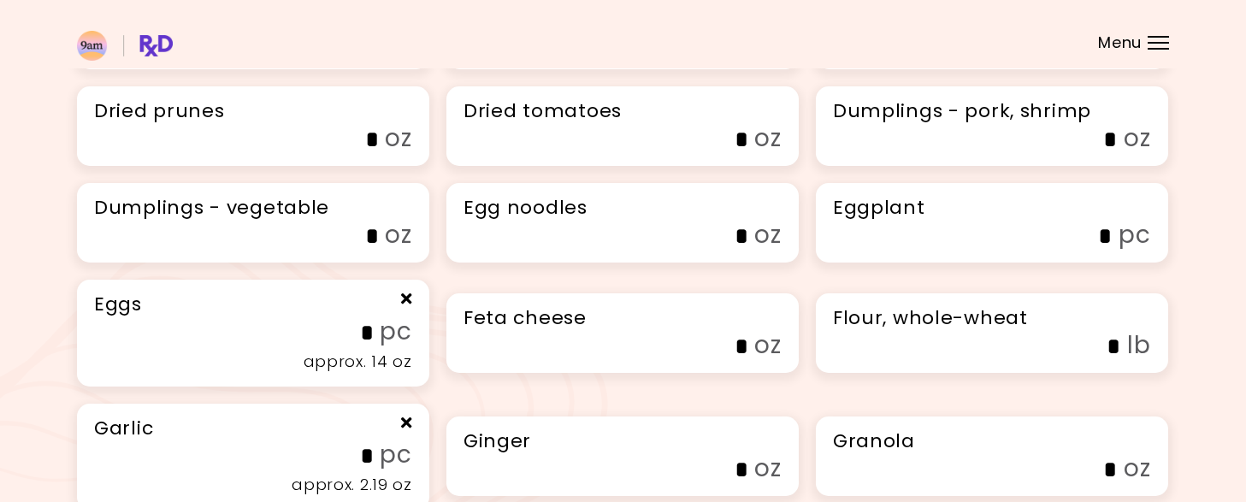
scroll to position [2423, 0]
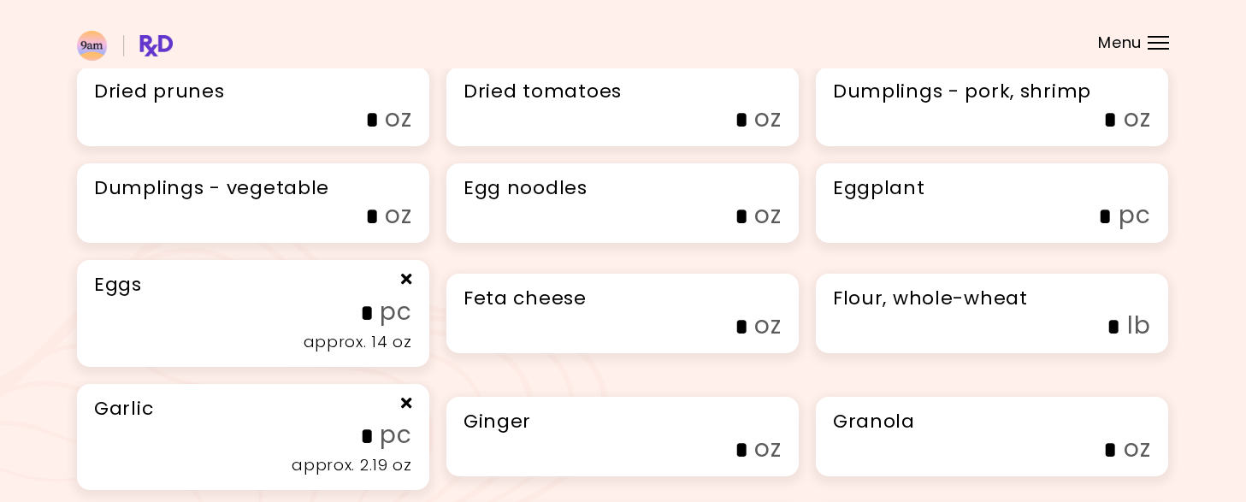
click at [739, 133] on input "*" at bounding box center [629, 120] width 239 height 27
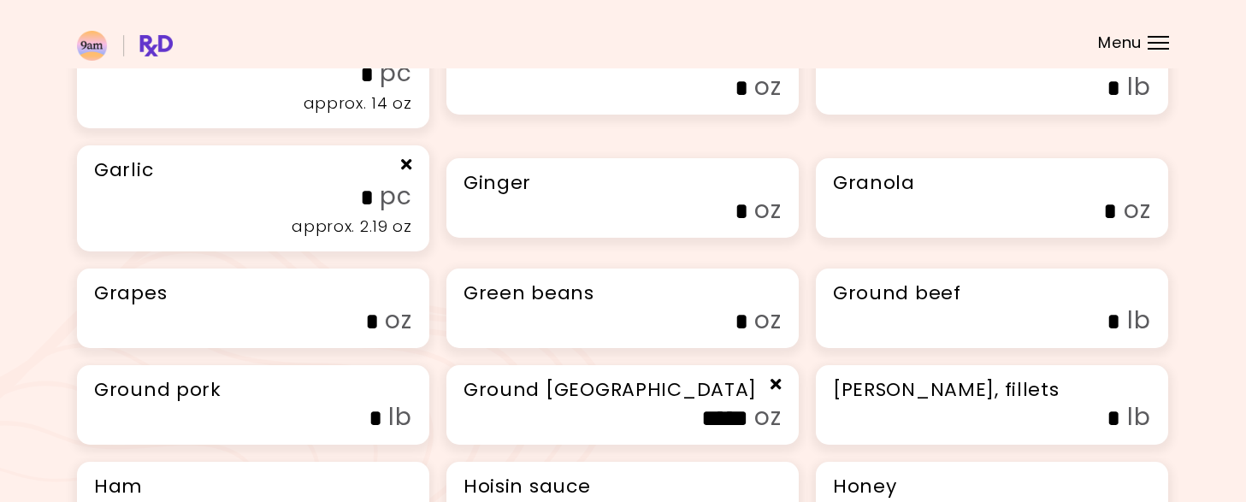
scroll to position [2661, 0]
type input "**"
click at [364, 88] on input "*" at bounding box center [254, 75] width 239 height 27
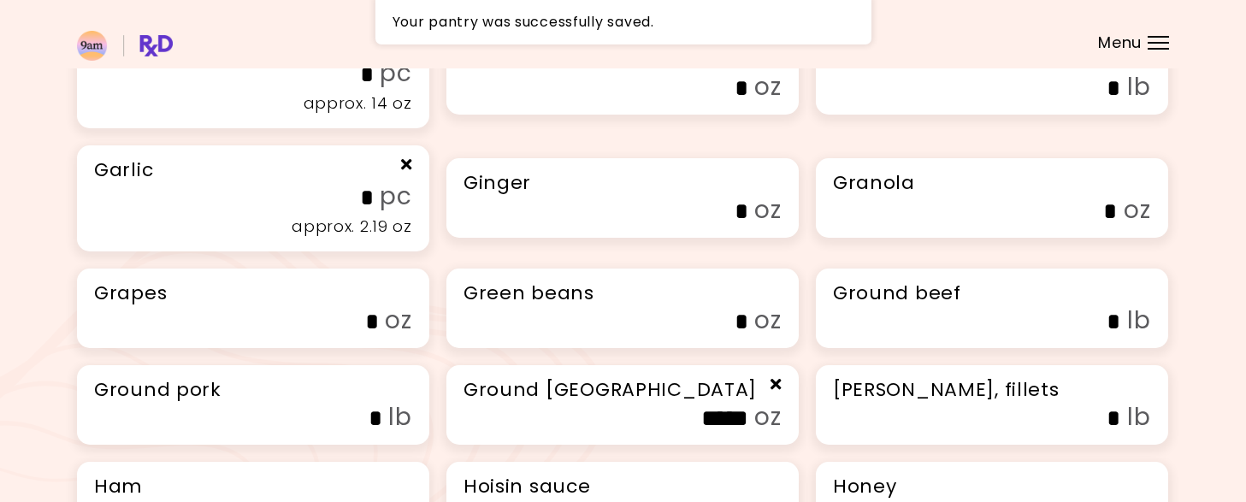
click at [366, 88] on input "*" at bounding box center [254, 75] width 239 height 27
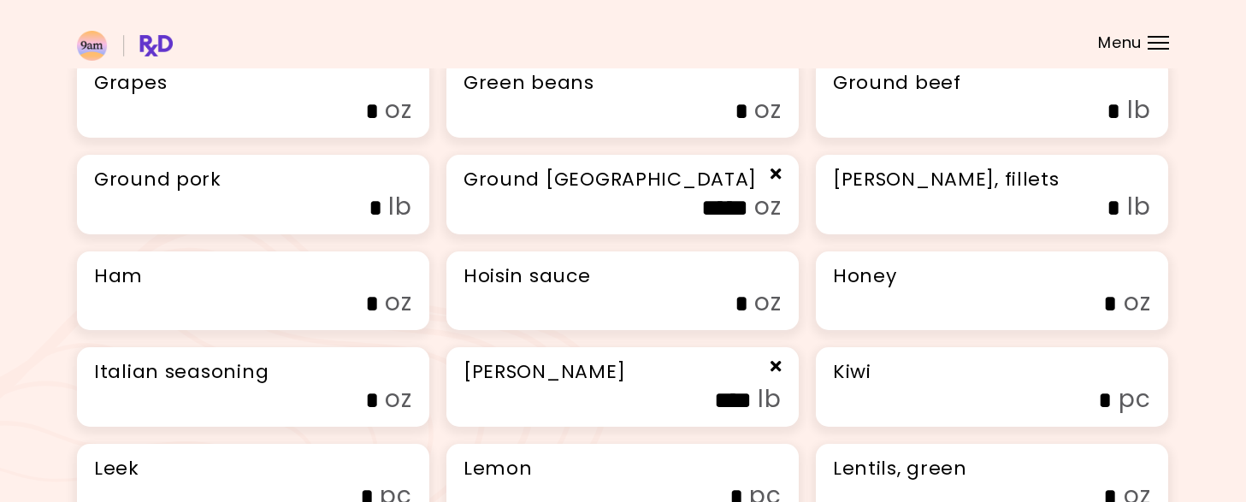
scroll to position [2874, 0]
type input "**"
click at [735, 13] on input "*" at bounding box center [629, -1] width 239 height 27
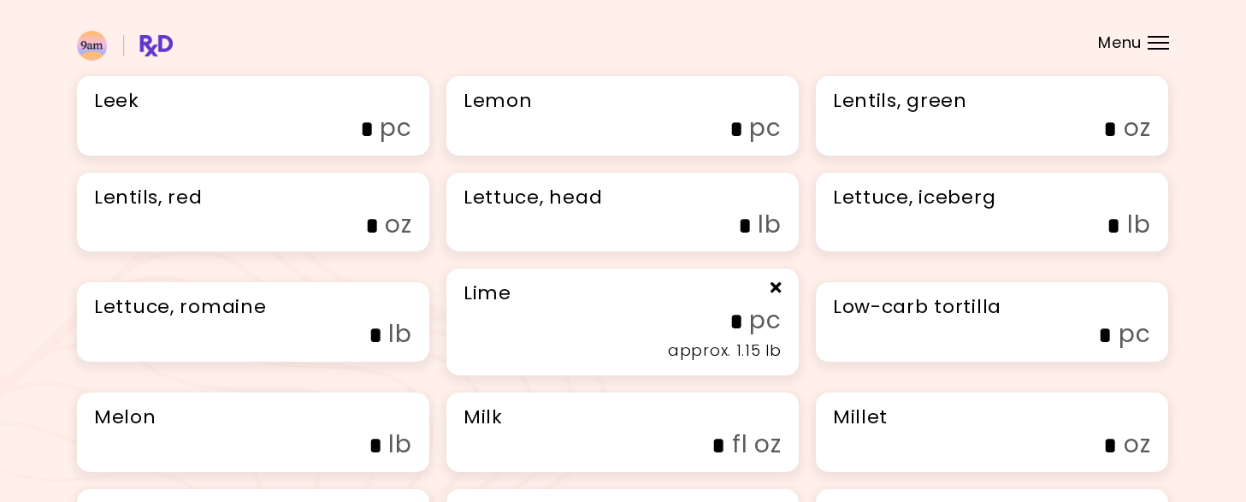
scroll to position [3246, 0]
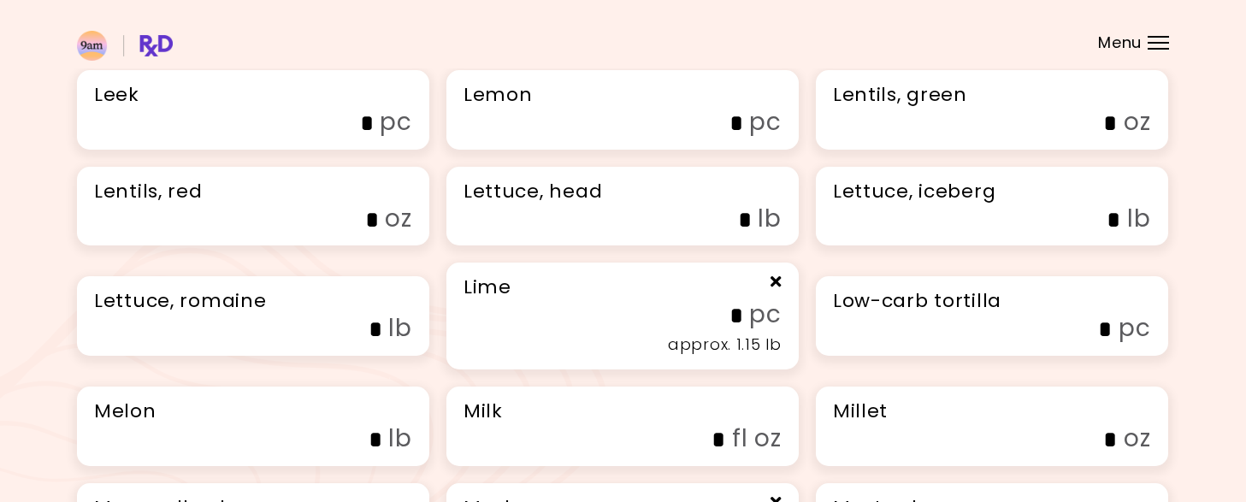
type input "*"
click at [372, 40] on input "*" at bounding box center [259, 27] width 239 height 27
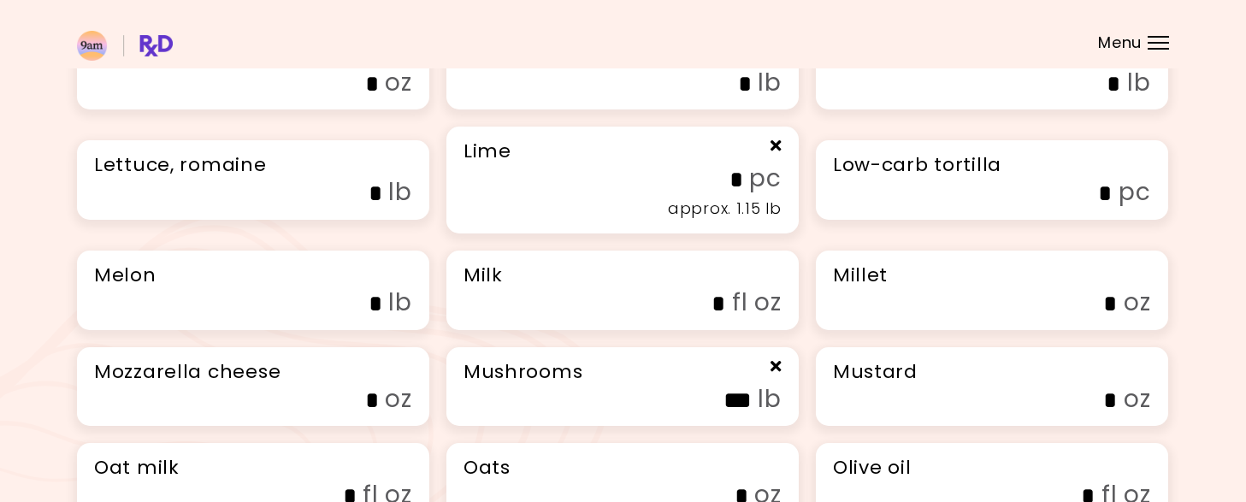
scroll to position [3384, 0]
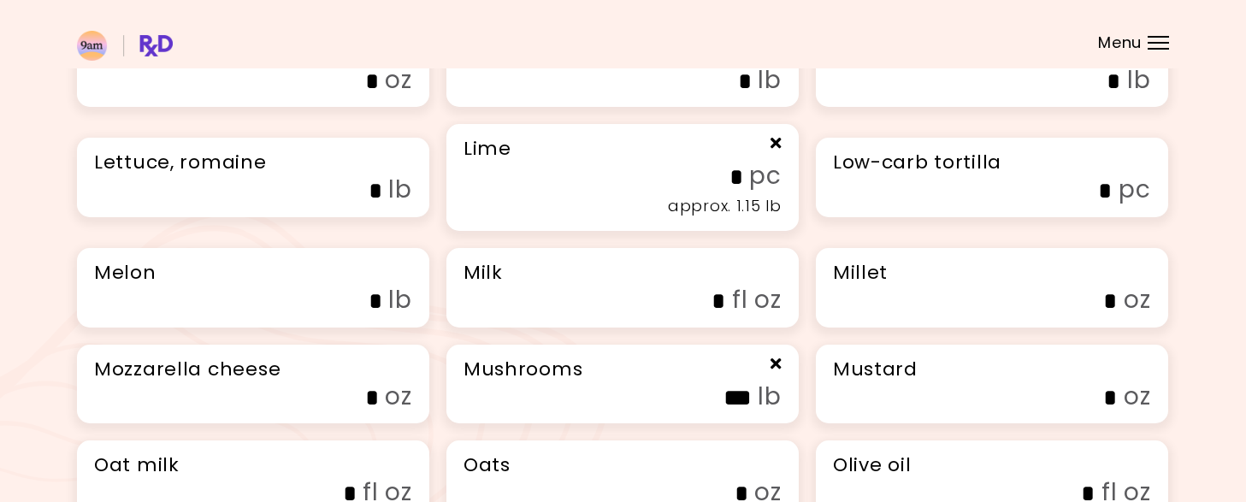
type input "*"
click at [735, 95] on input "*" at bounding box center [632, 81] width 239 height 27
click at [776, 52] on icon "Remove" at bounding box center [775, 46] width 15 height 11
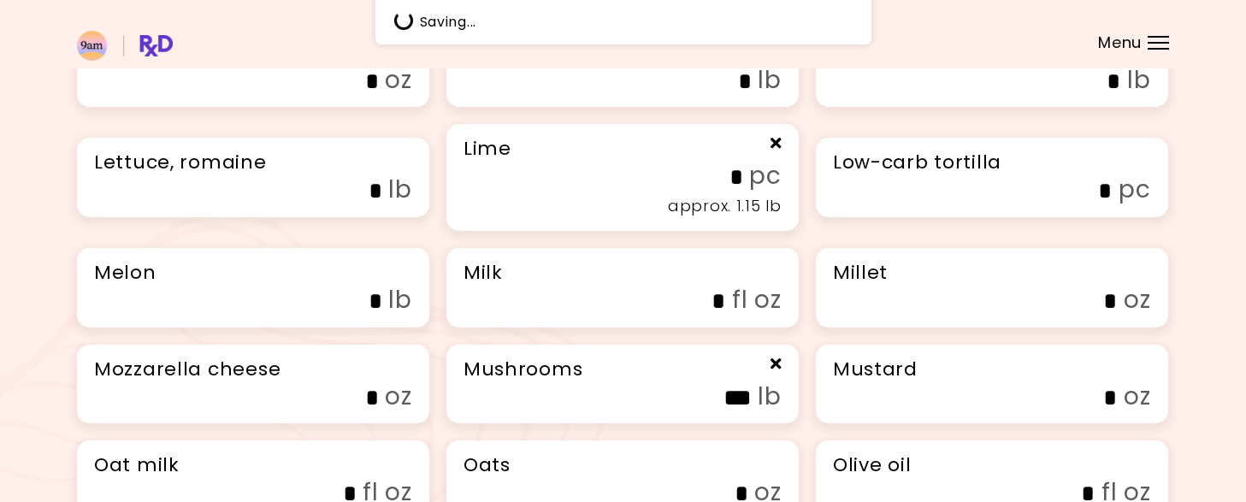
type input "*"
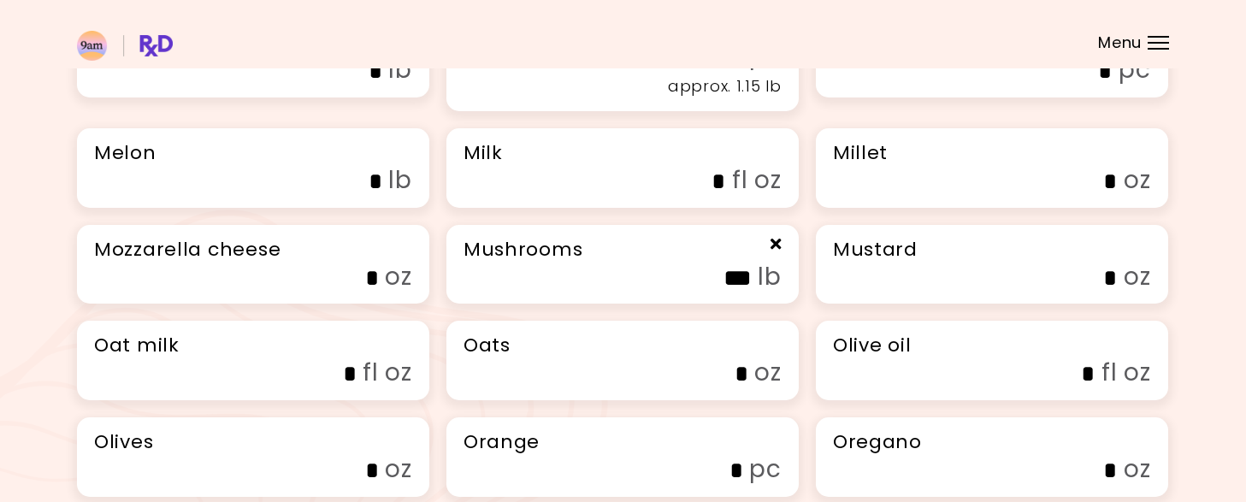
scroll to position [3505, 0]
click at [376, 84] on input "*" at bounding box center [263, 70] width 239 height 27
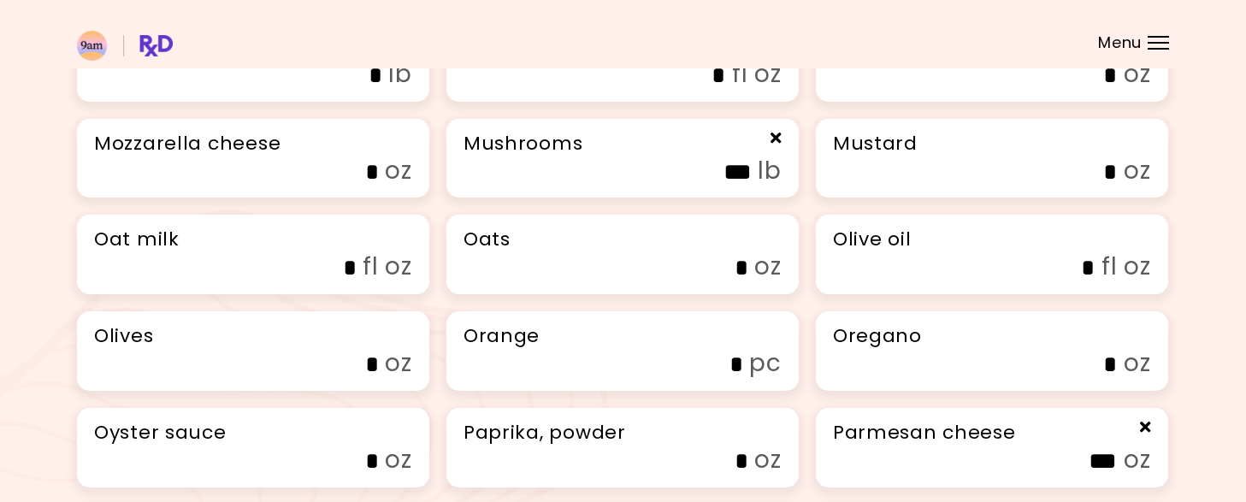
scroll to position [3611, 0]
type input "***"
click at [714, 88] on input "*" at bounding box center [606, 75] width 239 height 27
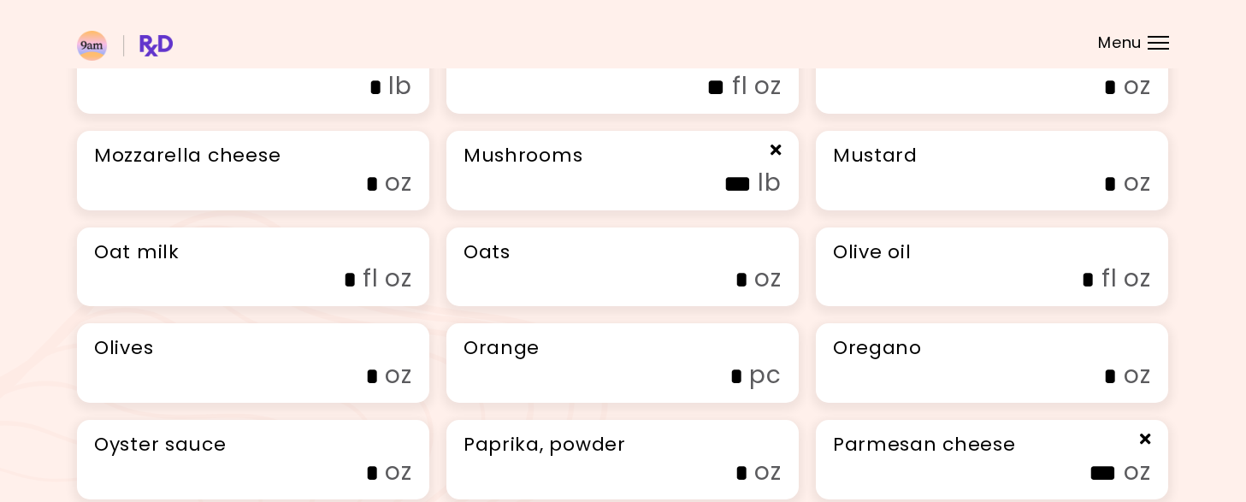
type input "**"
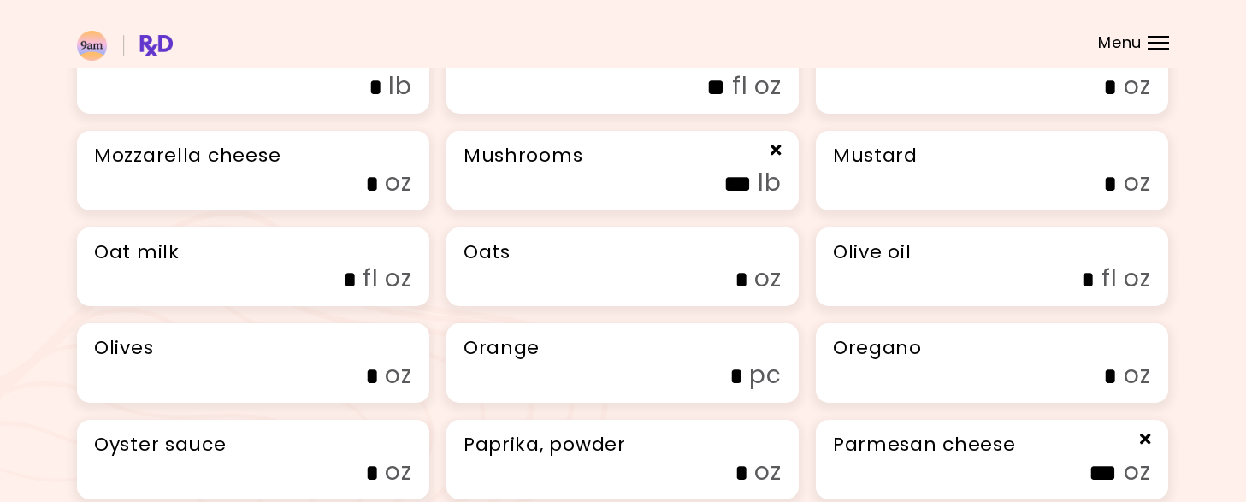
type input "*"
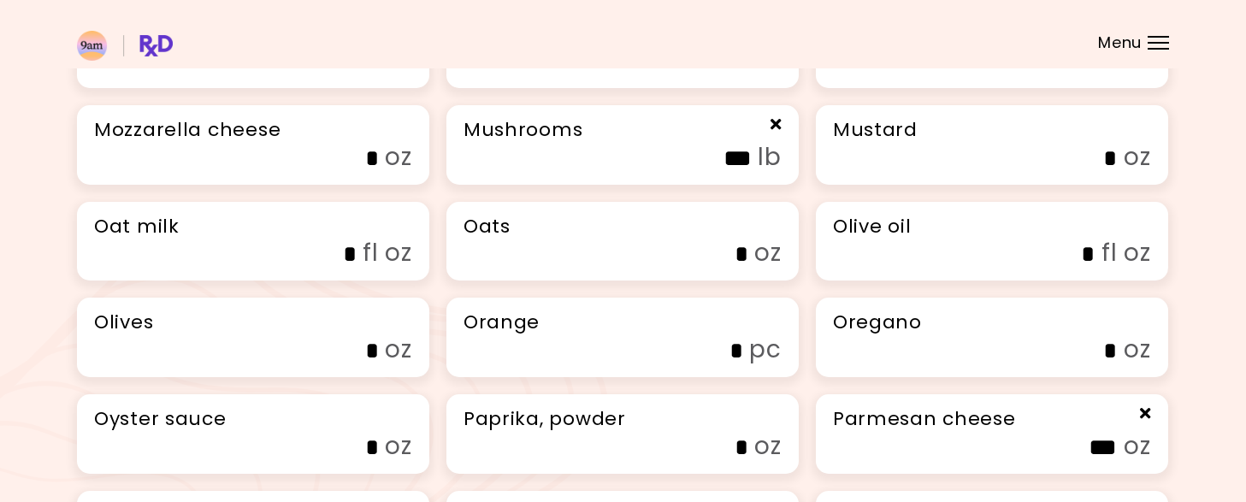
scroll to position [3636, 0]
type input "*"
click at [1041, 172] on input "*" at bounding box center [998, 158] width 239 height 27
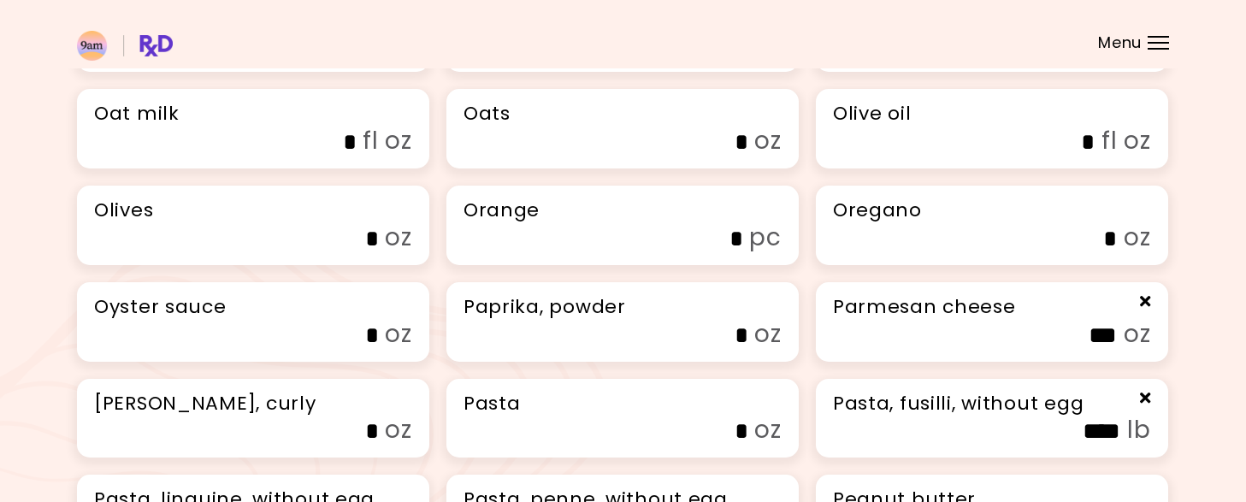
scroll to position [3739, 0]
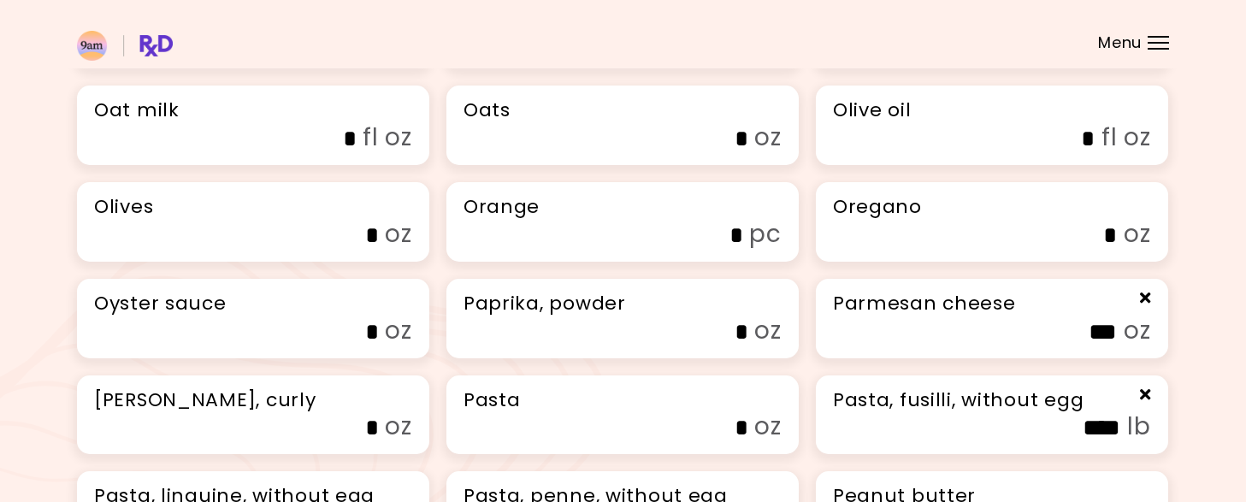
type input "*"
click at [1072, 152] on input "*" at bounding box center [975, 139] width 239 height 27
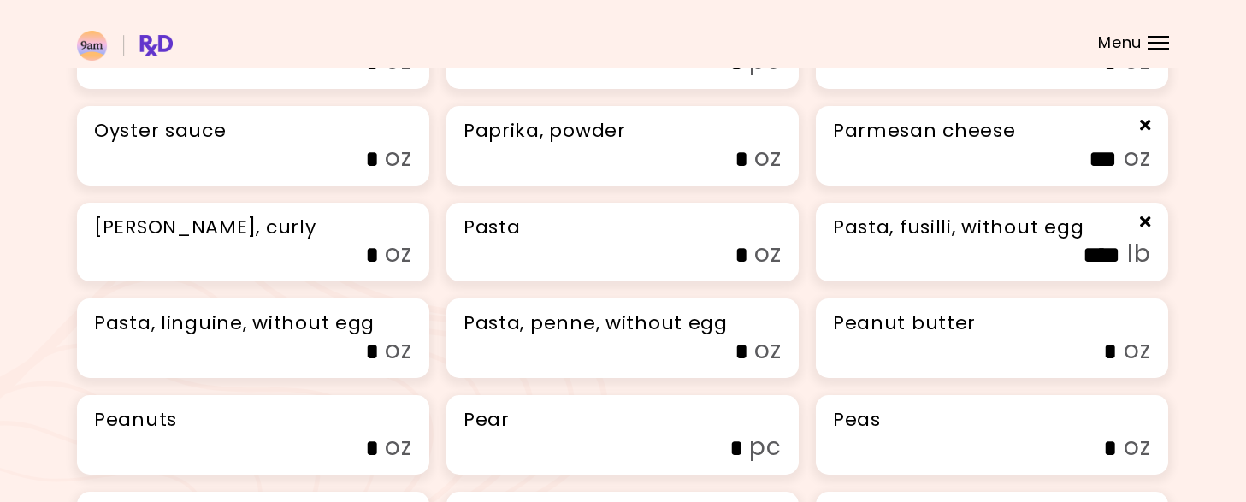
scroll to position [3913, 0]
type input "**"
click at [1102, 75] on input "*" at bounding box center [998, 62] width 239 height 27
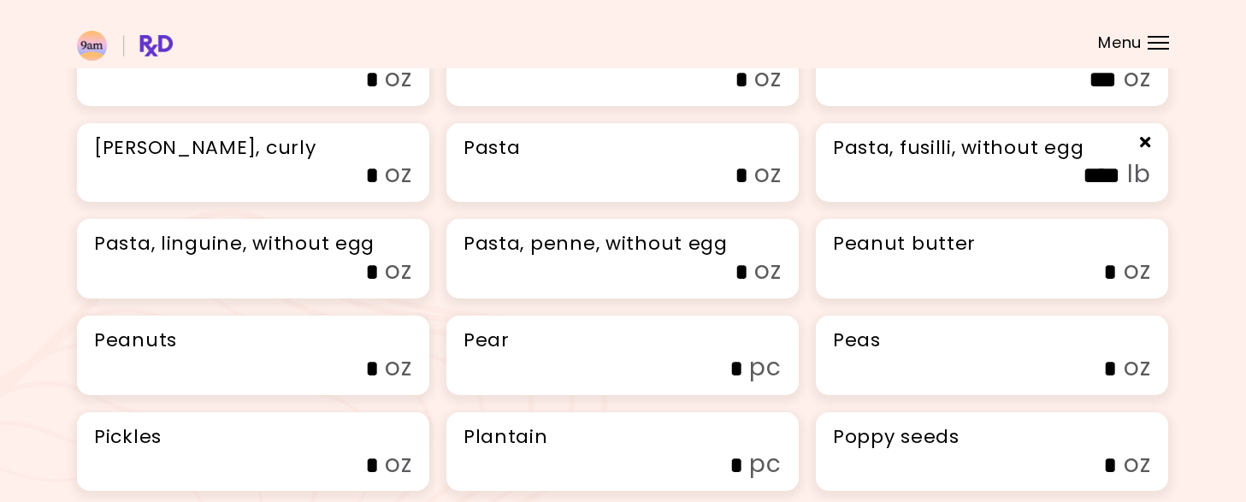
scroll to position [3992, 0]
type input "*"
click at [727, 92] on input "*" at bounding box center [629, 79] width 239 height 27
type input "*"
click at [359, 188] on input "*" at bounding box center [259, 175] width 239 height 27
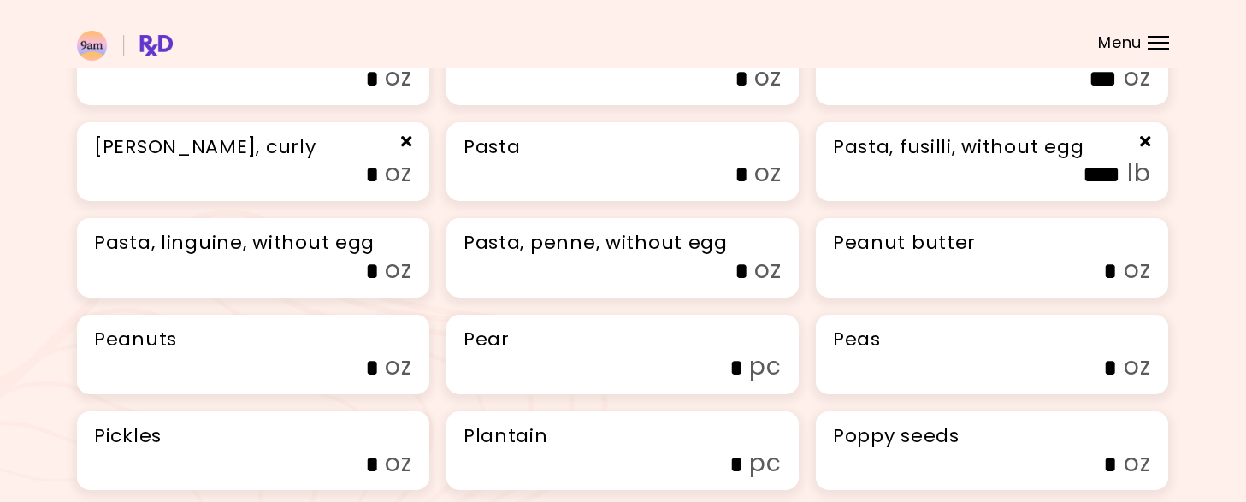
type input "*"
click at [735, 188] on input "*" at bounding box center [629, 175] width 239 height 27
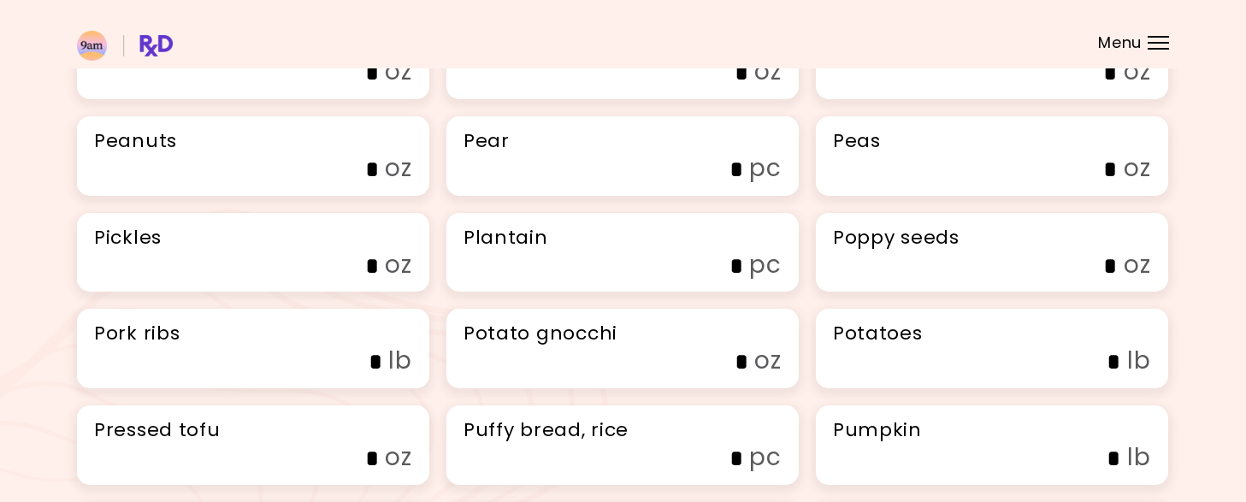
scroll to position [4194, 0]
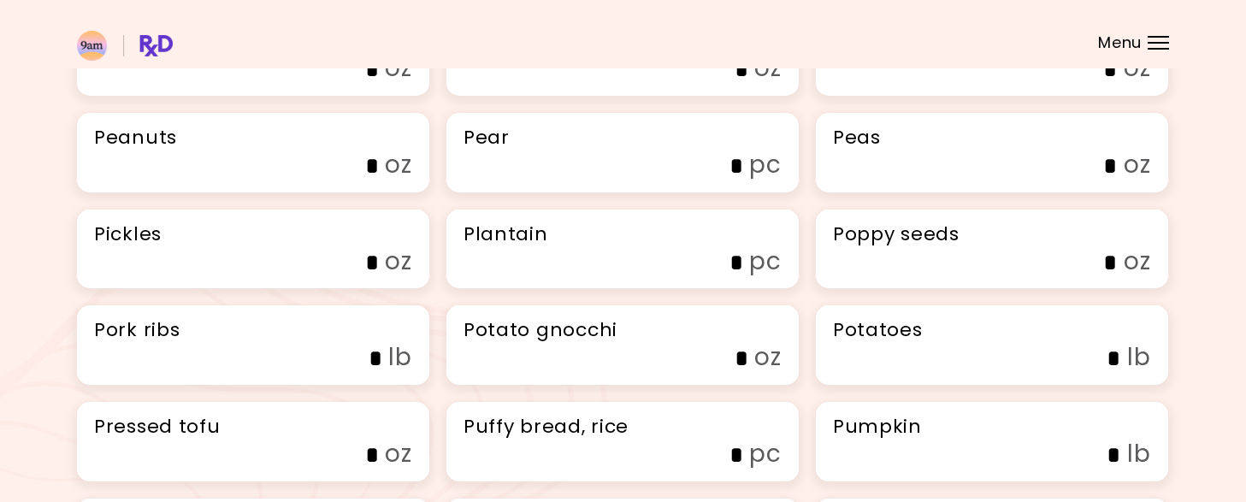
type input "**"
click at [1105, 83] on input "*" at bounding box center [998, 69] width 239 height 27
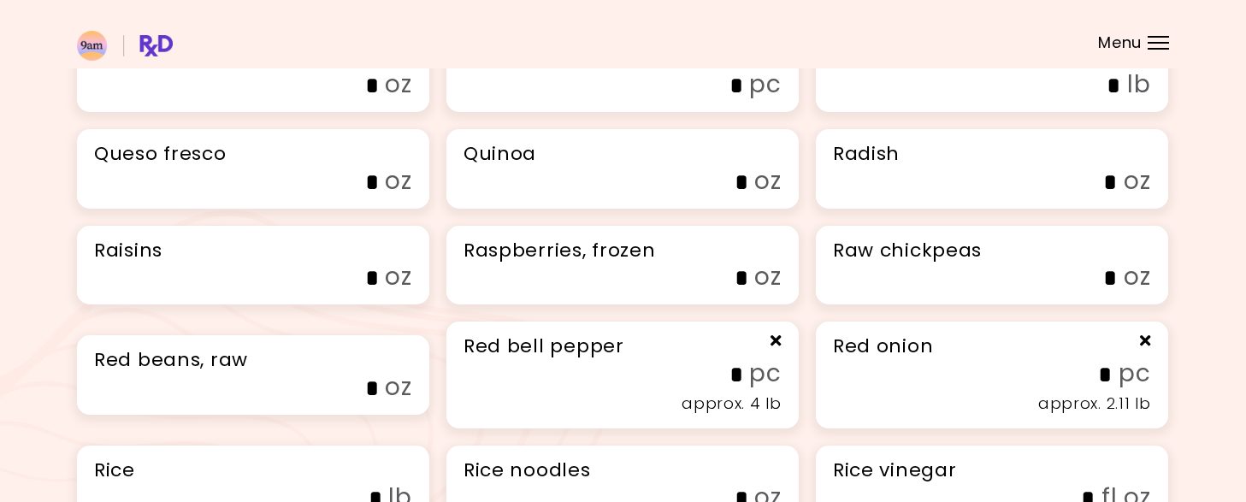
scroll to position [4565, 0]
type input "**"
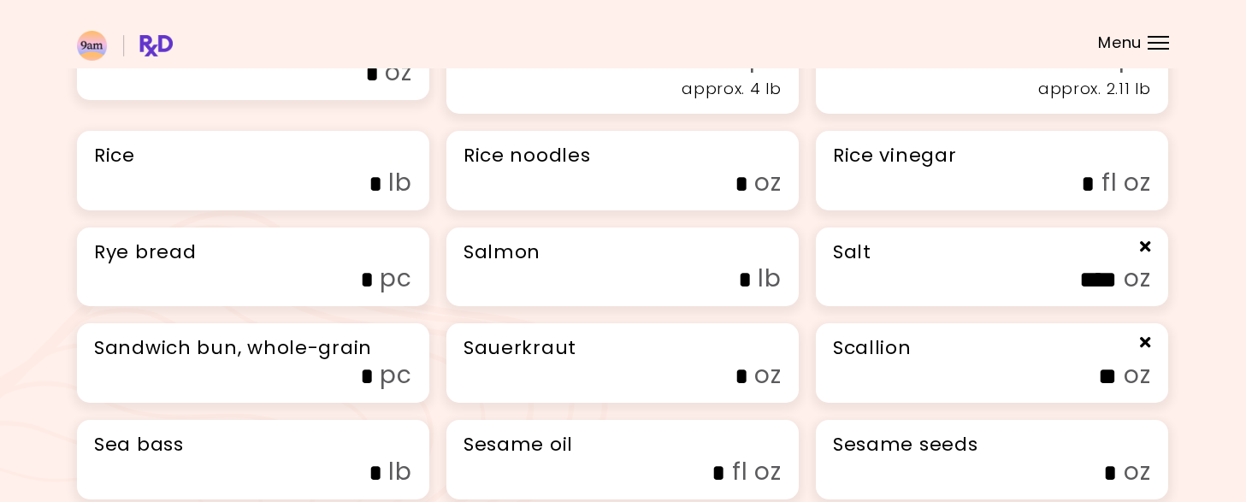
scroll to position [4889, 0]
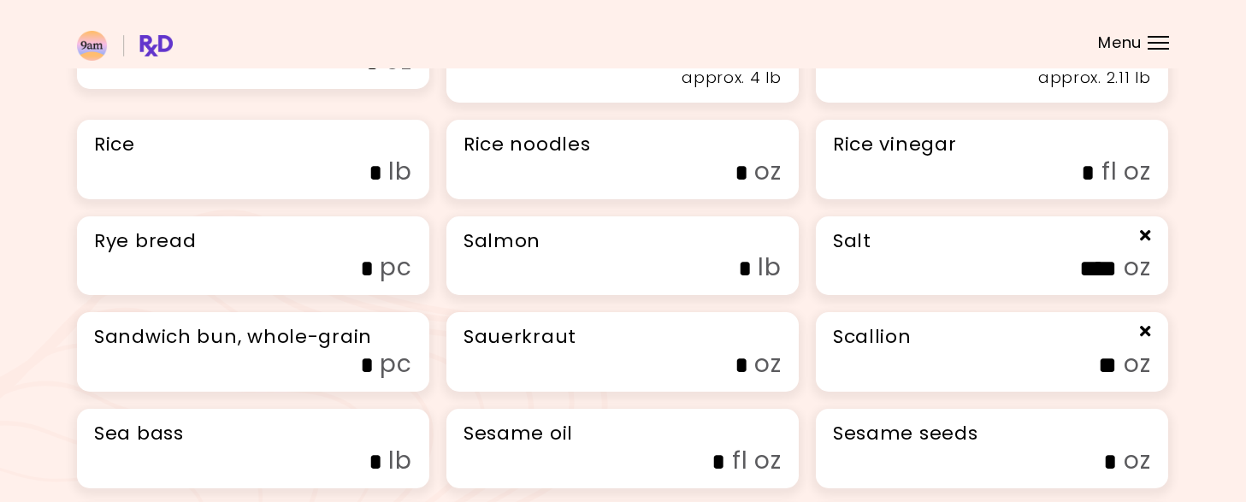
type input "*"
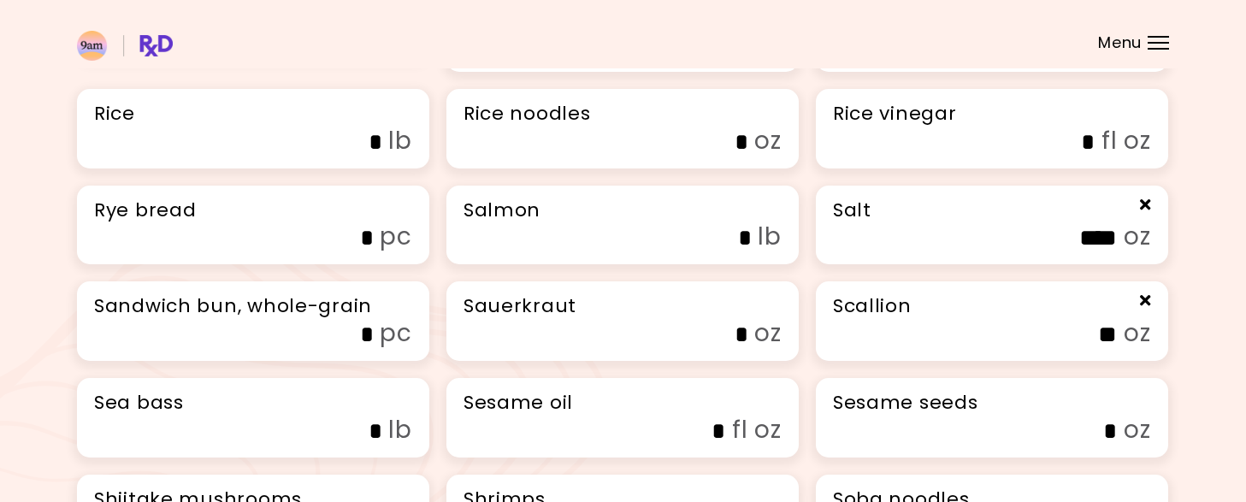
scroll to position [4936, 0]
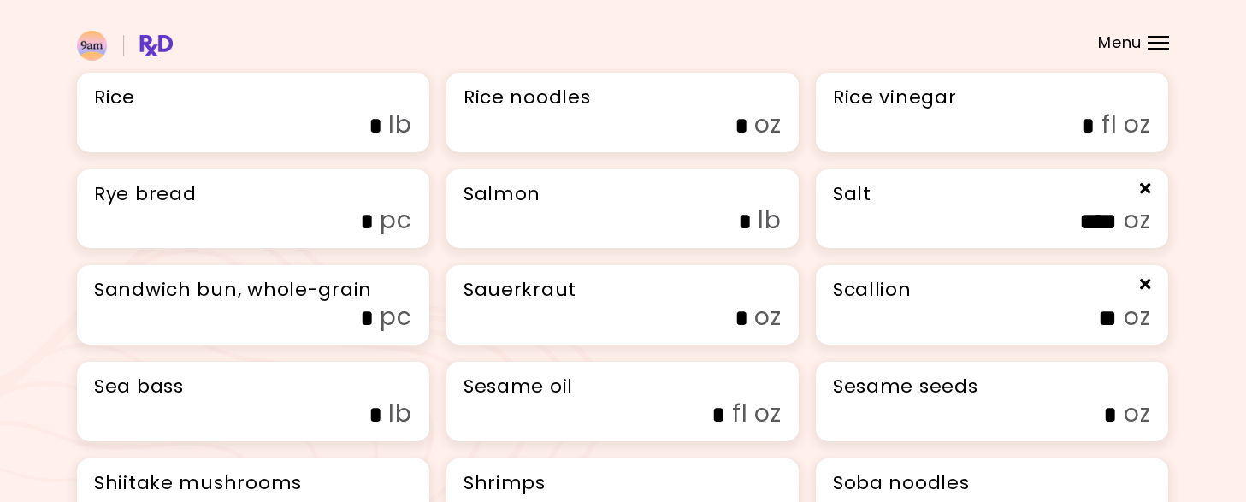
click at [1081, 139] on input "*" at bounding box center [975, 126] width 239 height 27
type input "*"
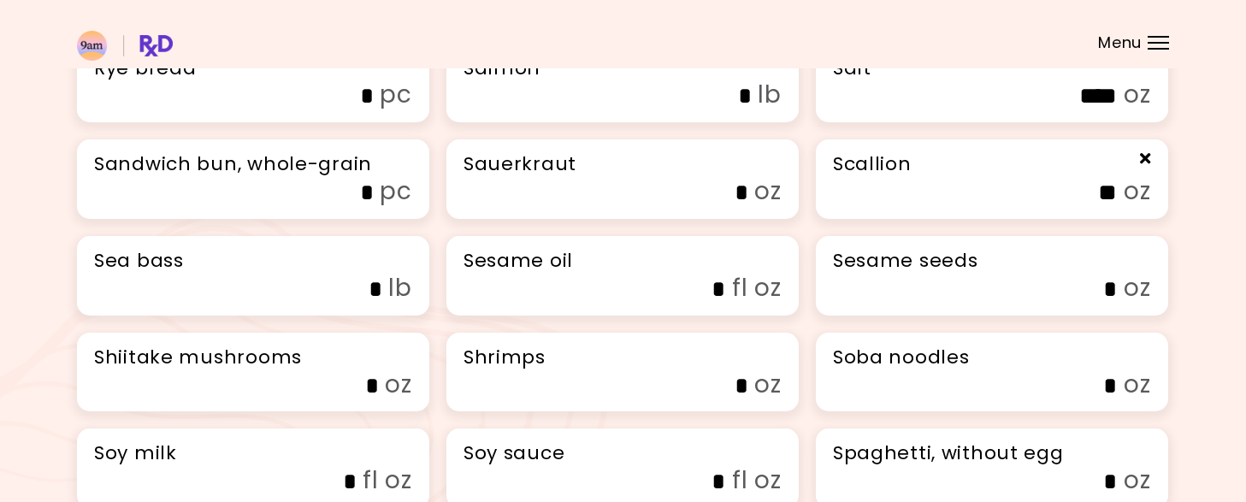
scroll to position [5063, 0]
type input "*"
click at [368, 13] on input "*" at bounding box center [263, -1] width 239 height 27
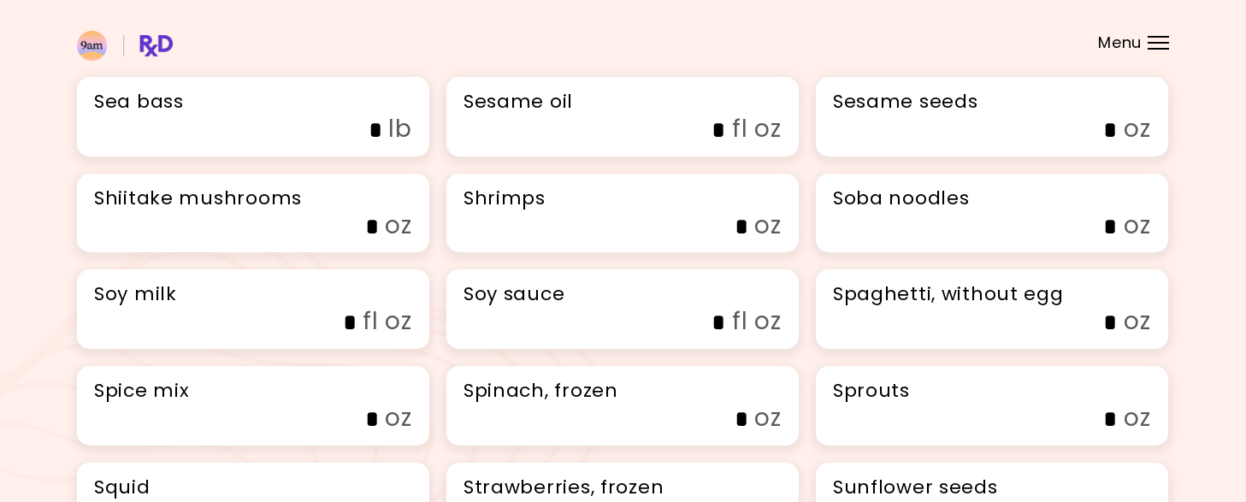
scroll to position [5222, 0]
type input "*"
click at [1147, 145] on label "* oz" at bounding box center [1010, 127] width 282 height 33
click at [1118, 143] on input "*" at bounding box center [998, 129] width 239 height 27
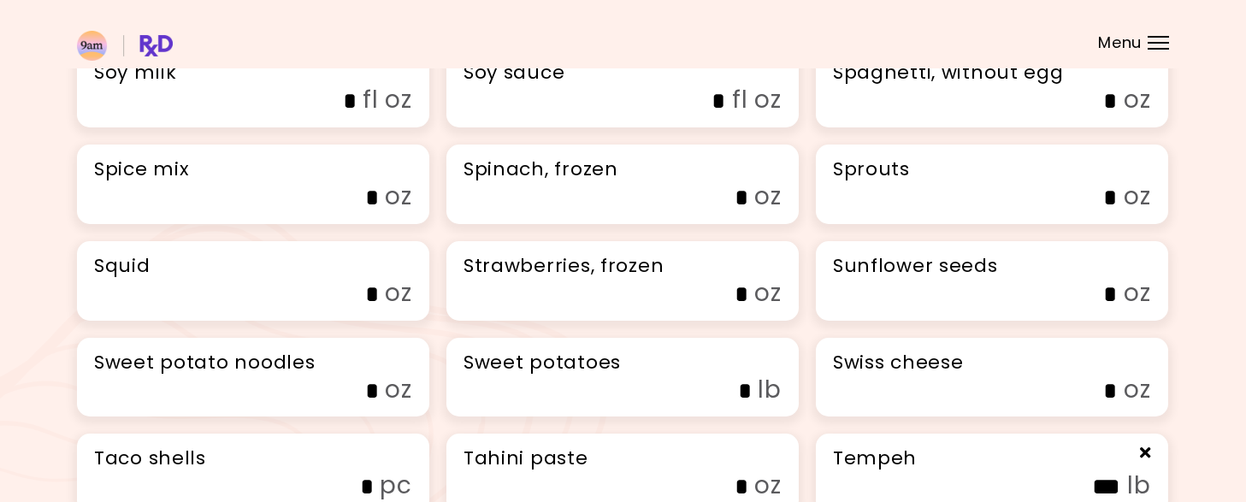
scroll to position [5449, 0]
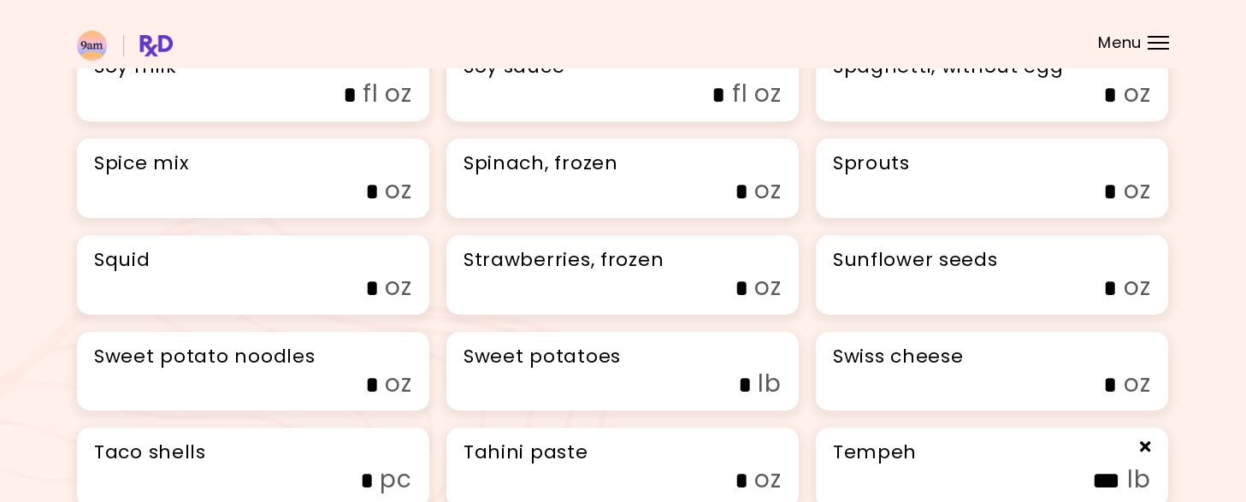
type input "*"
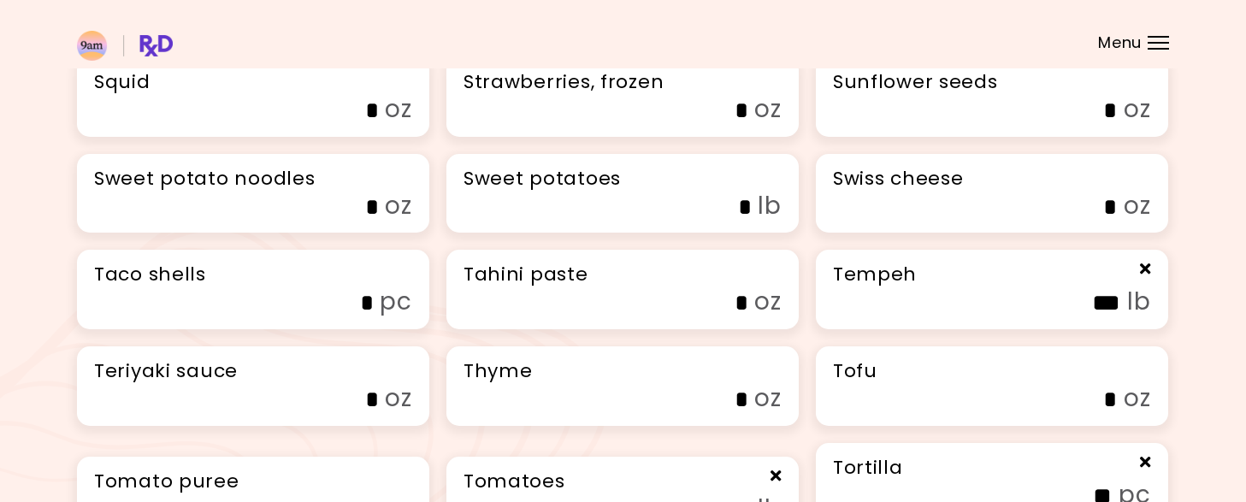
scroll to position [5627, 0]
type input "*"
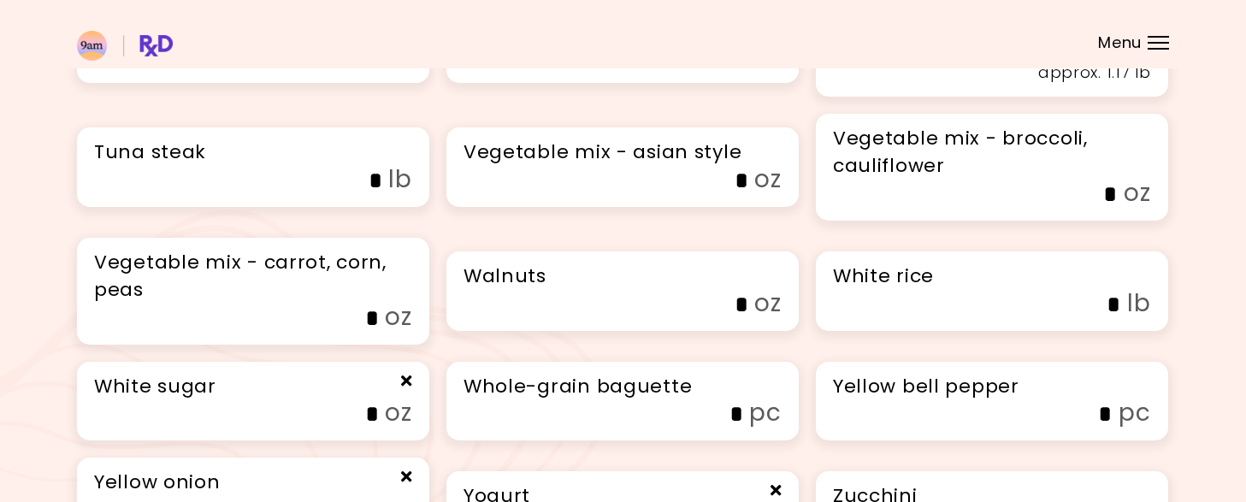
scroll to position [6089, 0]
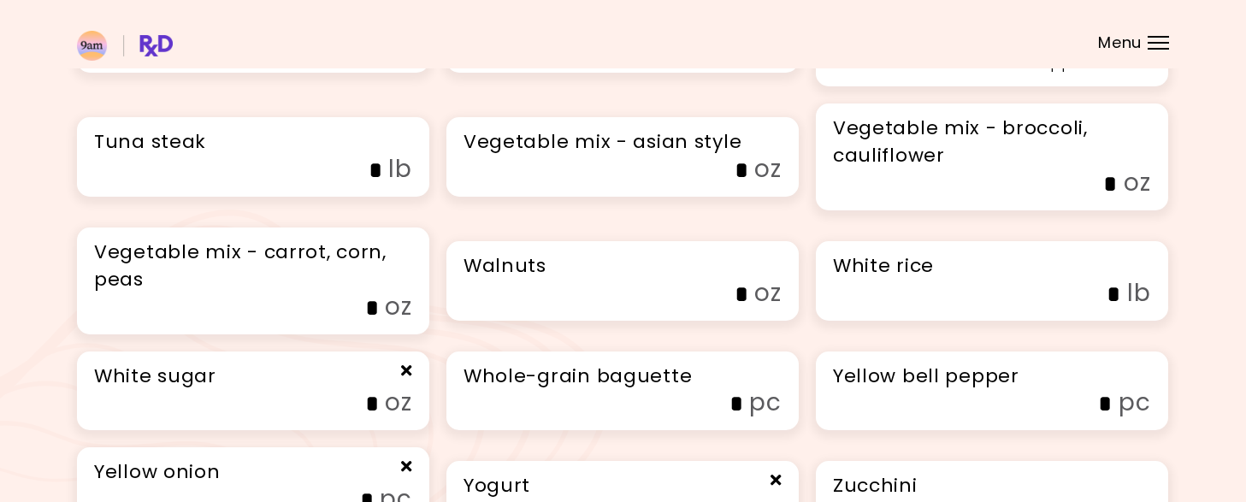
type input "*"
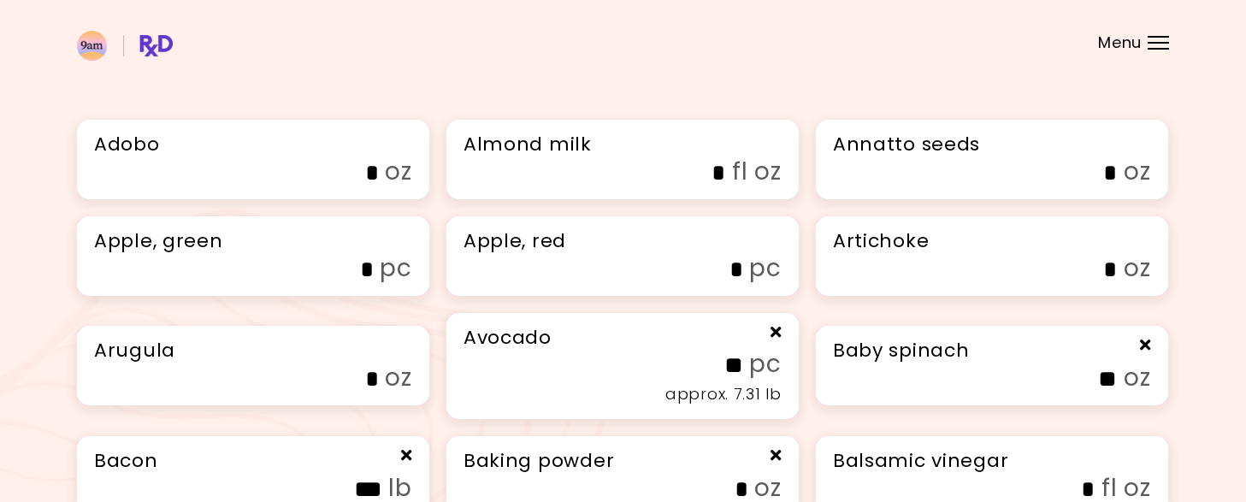
scroll to position [0, 0]
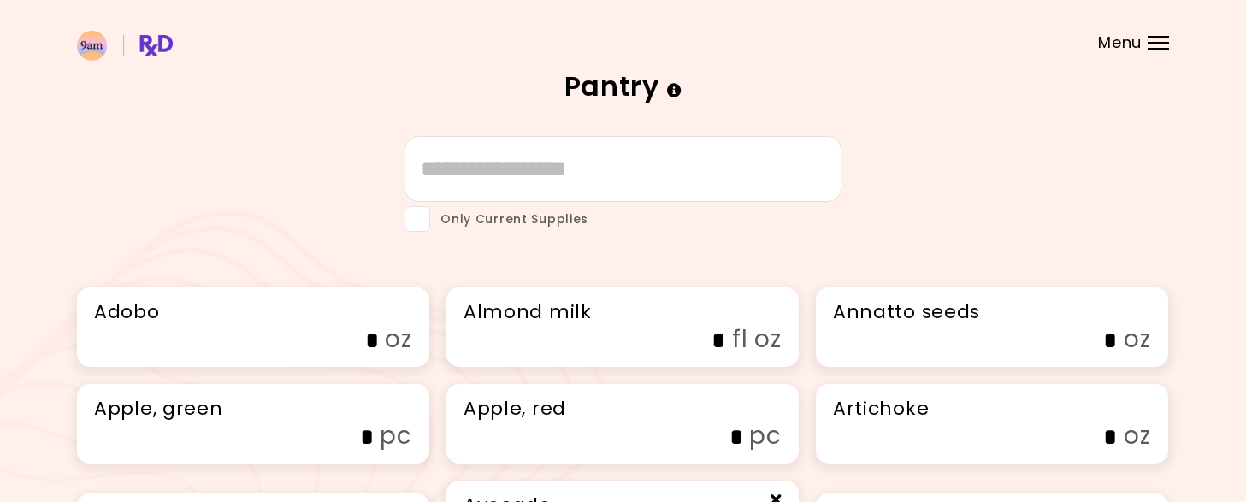
type input "*"
click at [1160, 42] on div at bounding box center [1158, 43] width 21 height 2
